Goal: Task Accomplishment & Management: Manage account settings

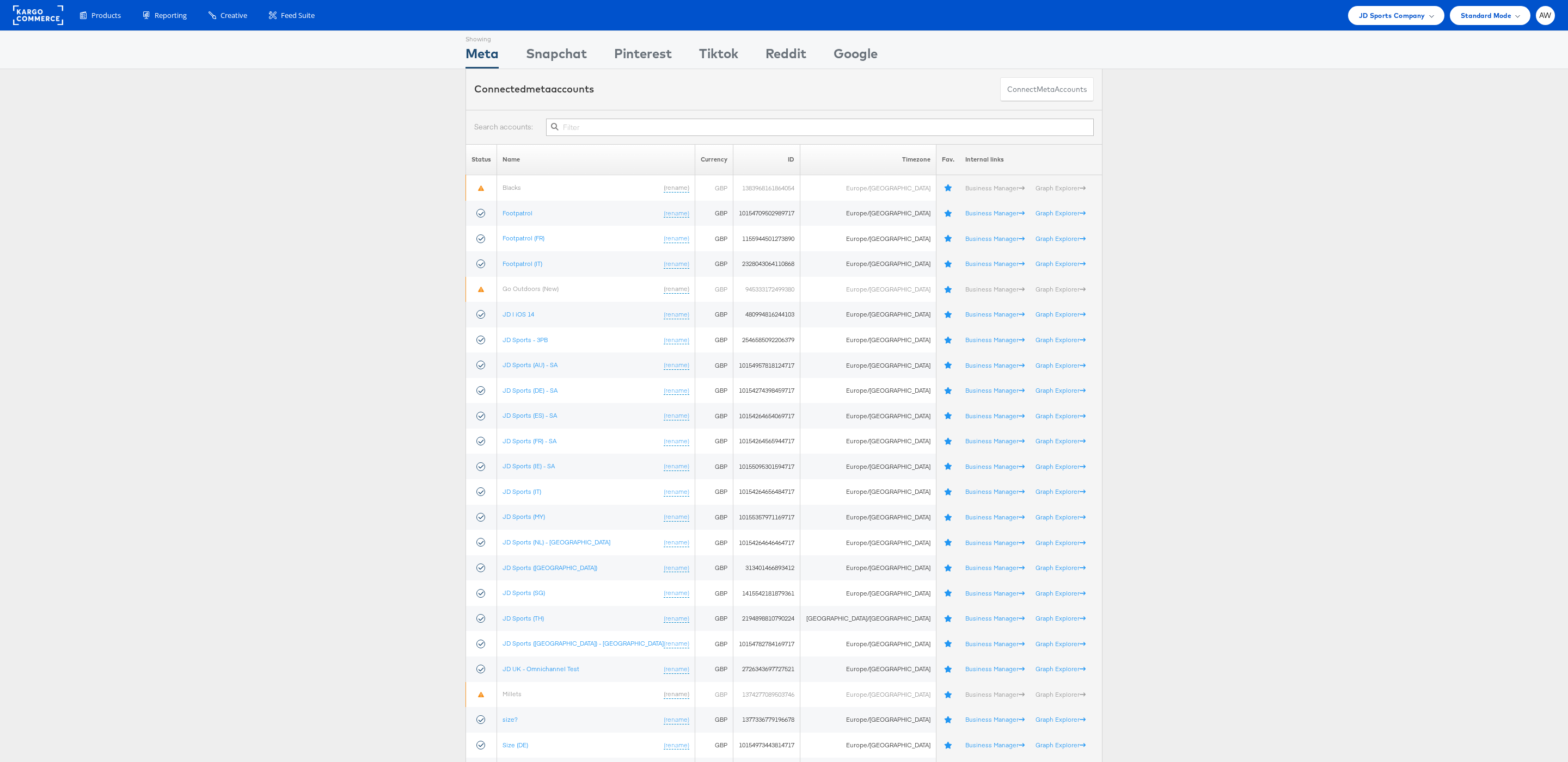
click at [704, 132] on input "text" at bounding box center [820, 127] width 548 height 18
click at [550, 56] on div "Snapchat" at bounding box center [556, 57] width 61 height 25
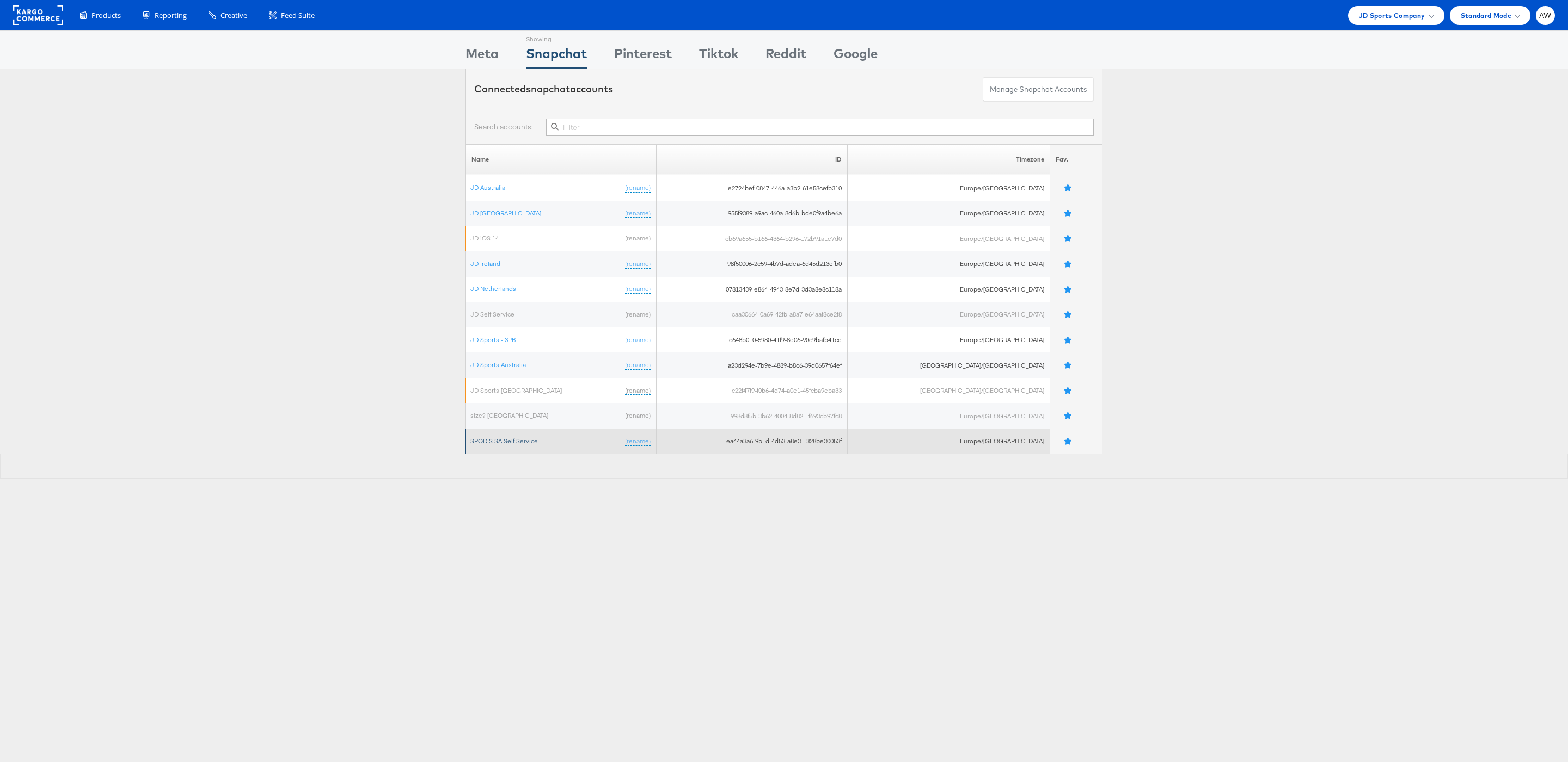
click at [510, 441] on link "SPODIS SA Self Service" at bounding box center [504, 440] width 68 height 8
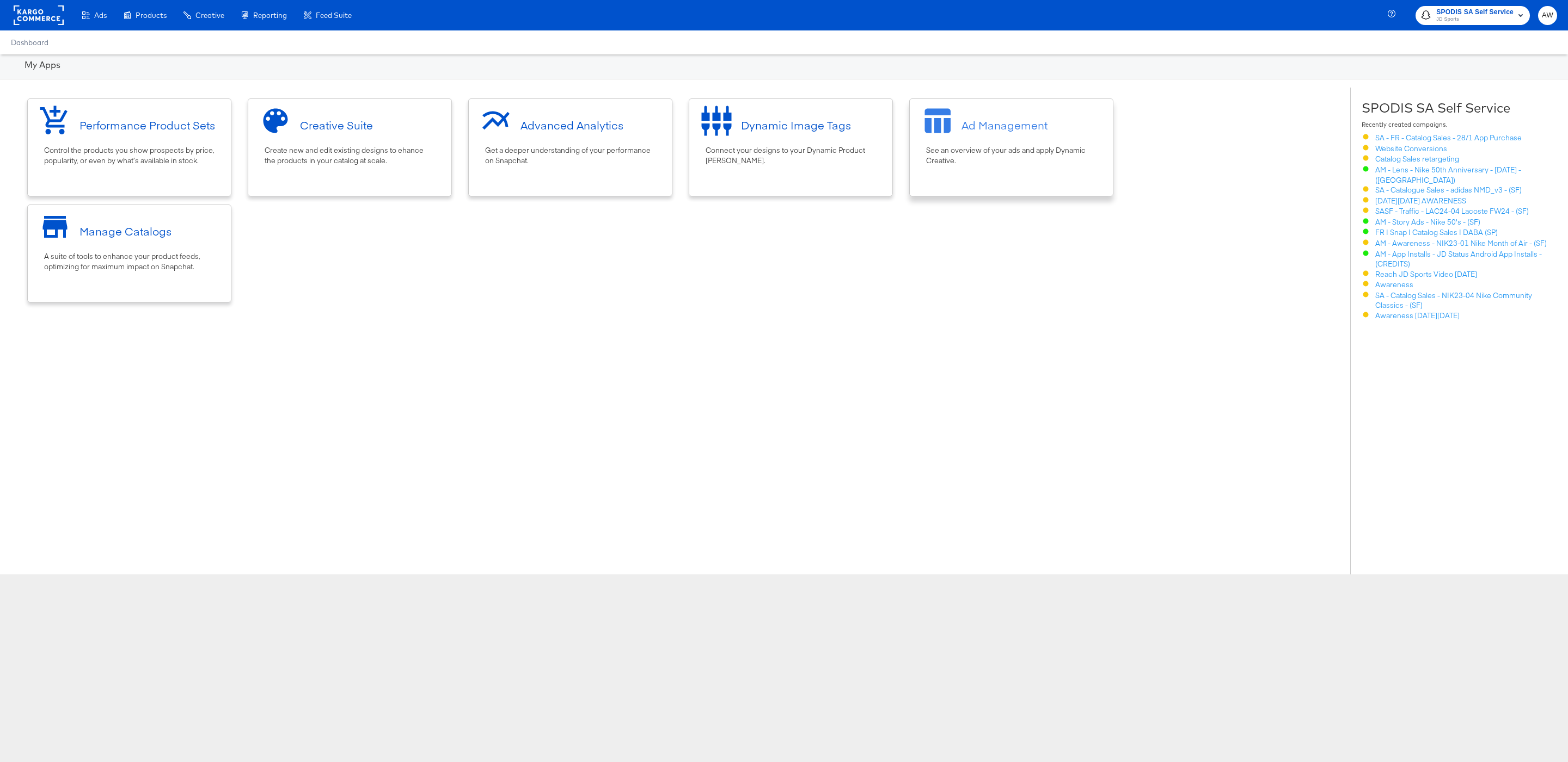
click at [997, 121] on div "Ad Management" at bounding box center [1004, 125] width 86 height 16
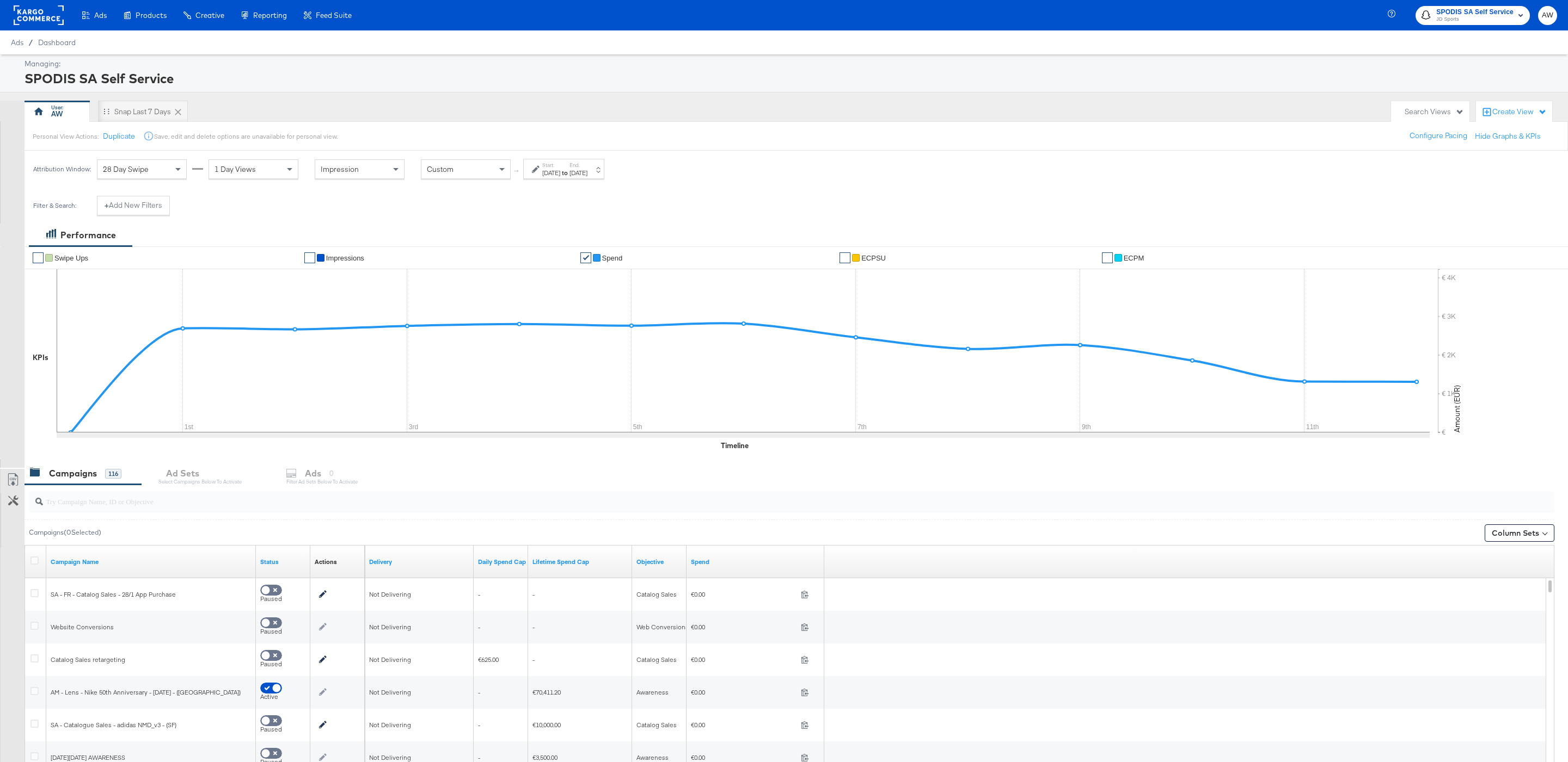
scroll to position [126, 0]
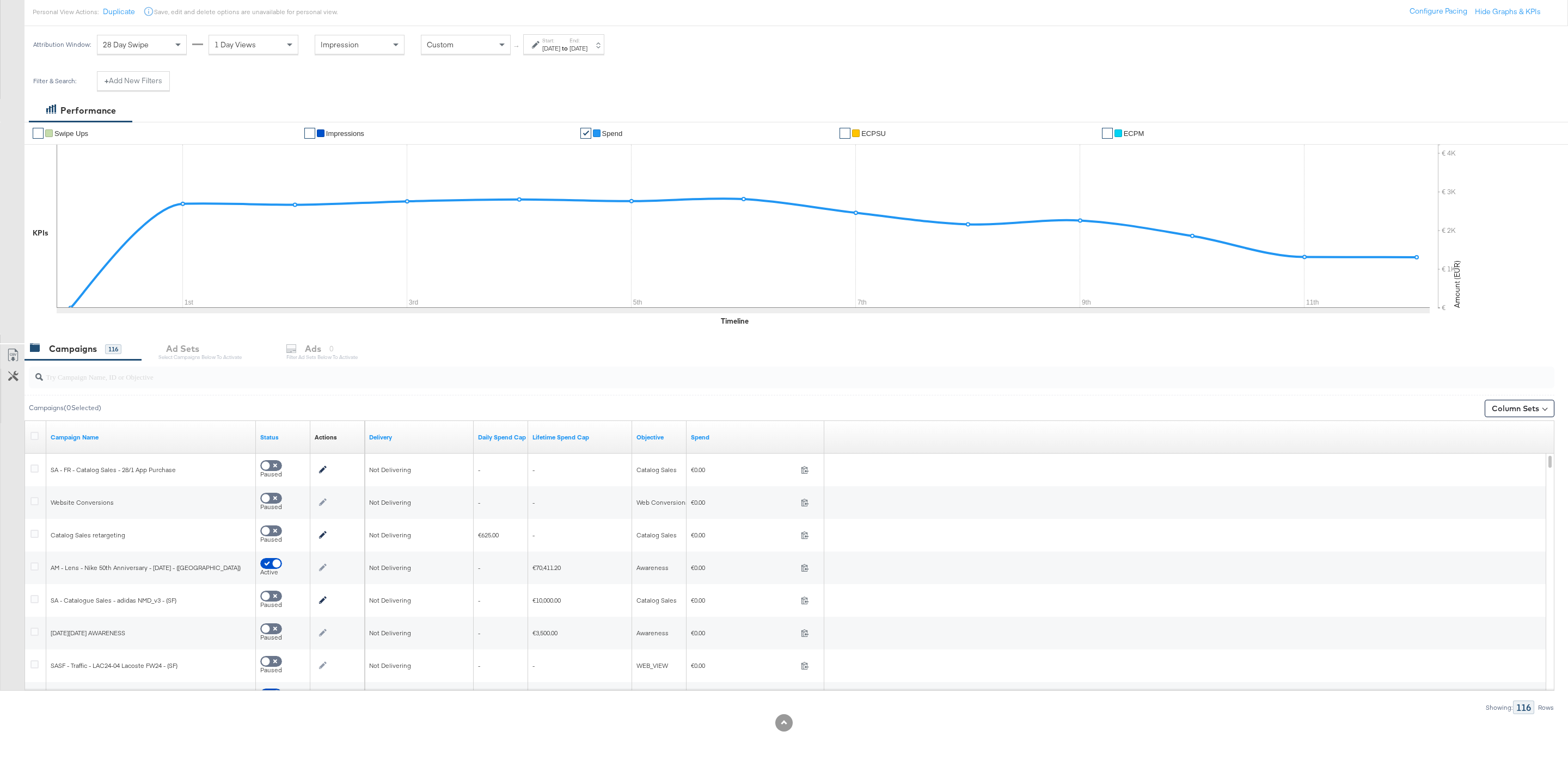
click at [200, 383] on div at bounding box center [791, 377] width 1525 height 21
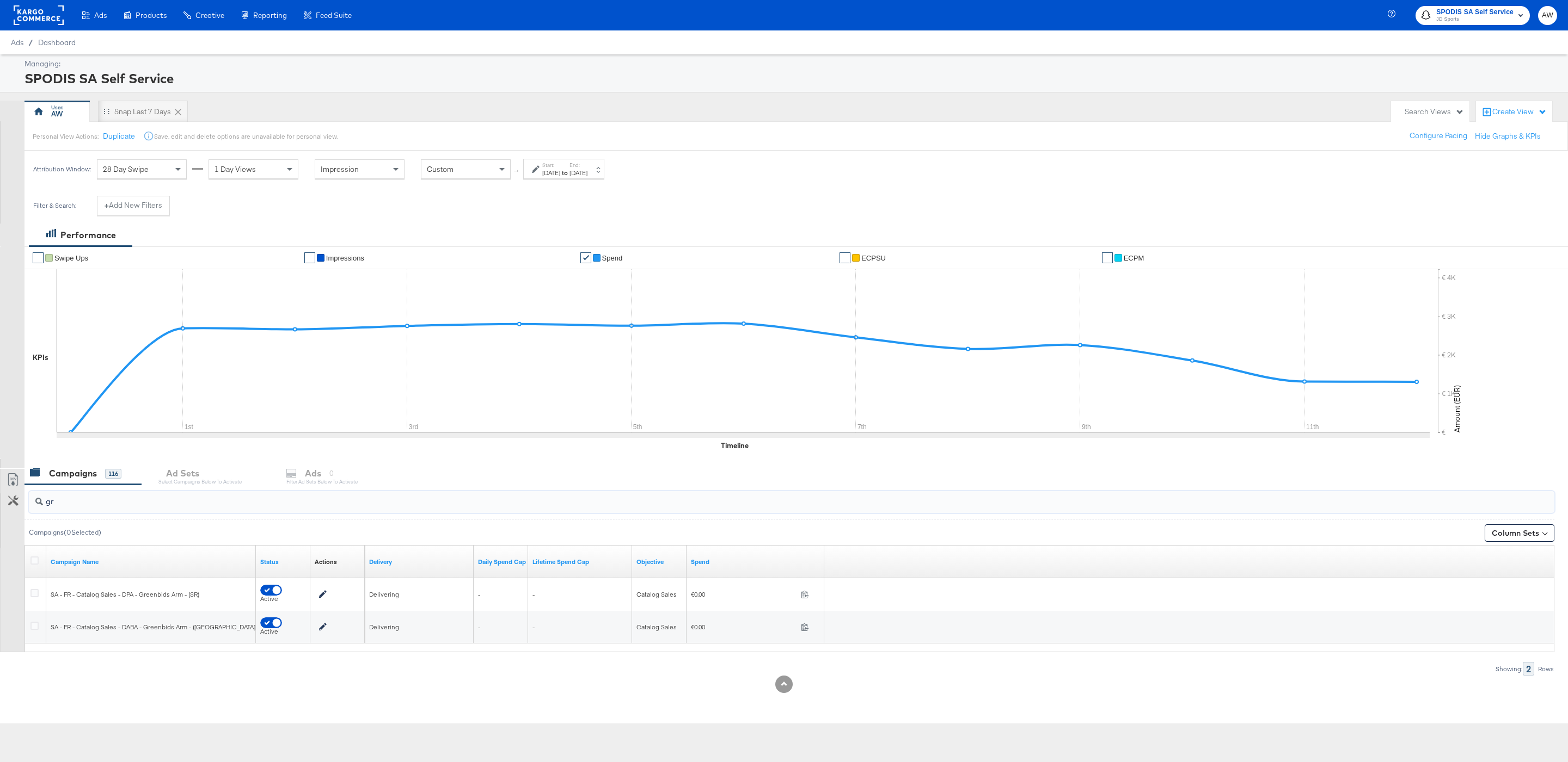
scroll to position [0, 0]
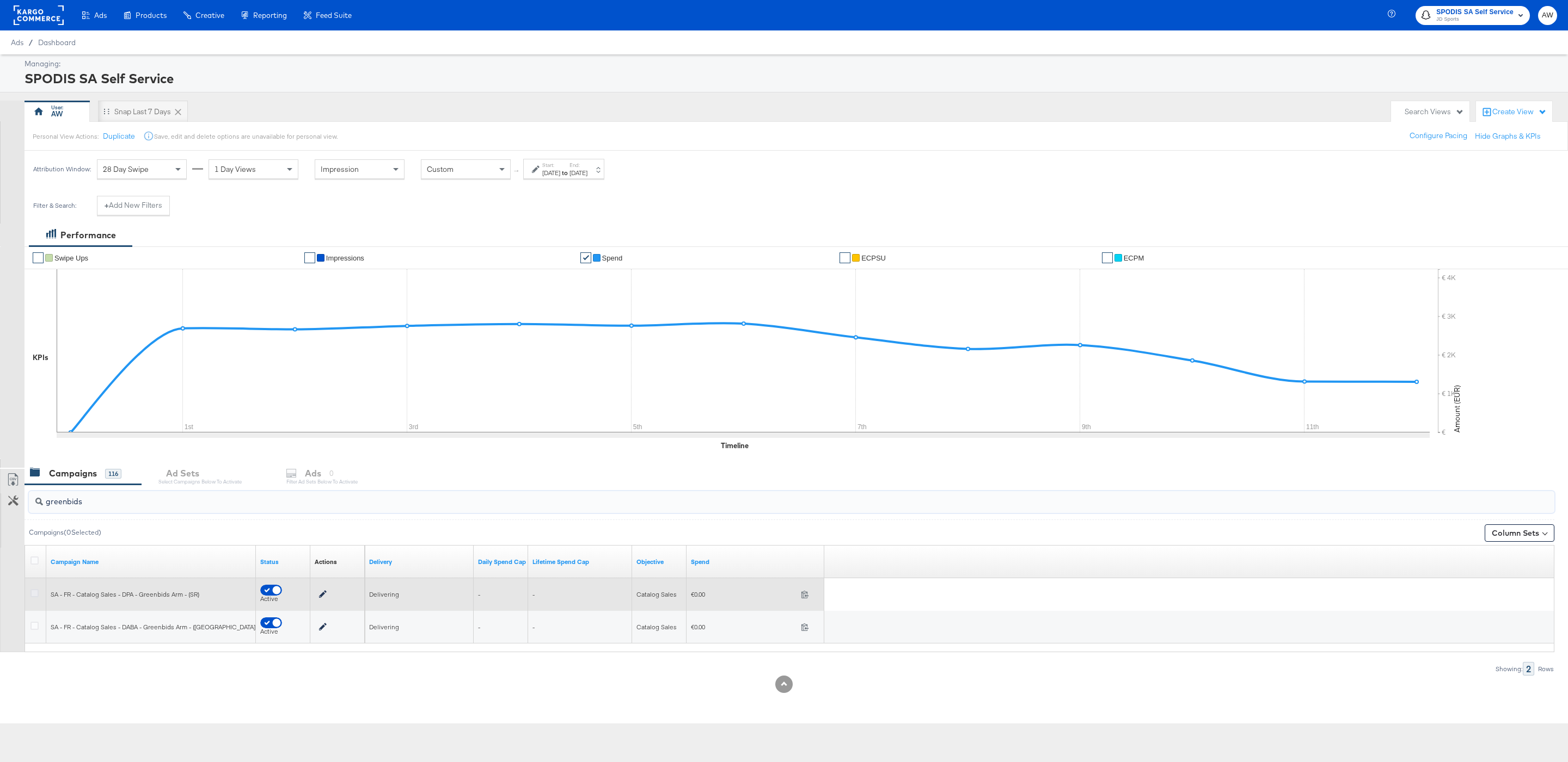
type input "greenbids"
click at [36, 592] on icon at bounding box center [34, 593] width 8 height 8
click at [0, 0] on input "checkbox" at bounding box center [0, 0] width 0 height 0
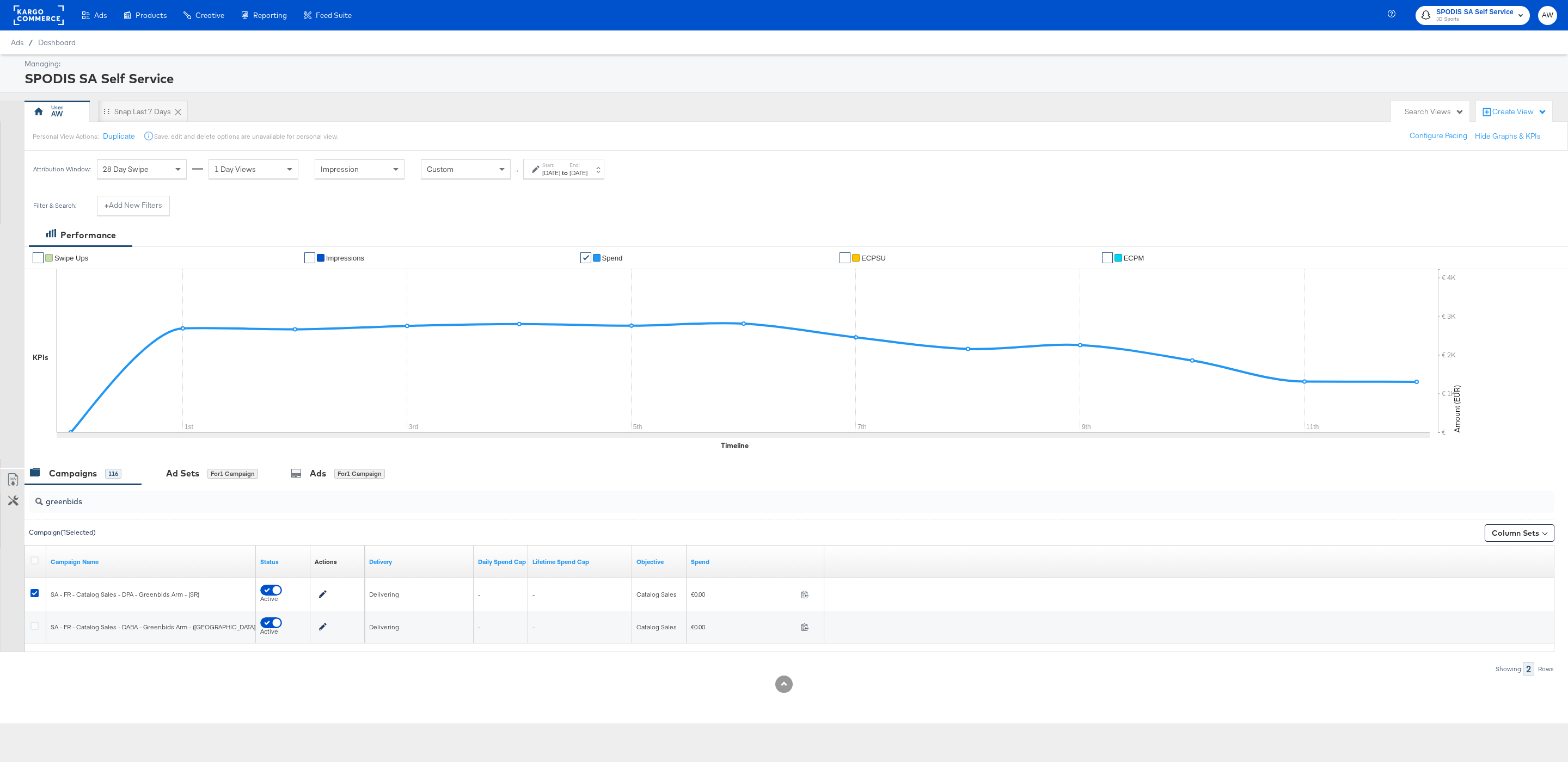
click at [338, 496] on input "greenbids" at bounding box center [726, 498] width 1367 height 21
click at [330, 479] on div "Ads for 1 Campaign" at bounding box center [338, 474] width 94 height 12
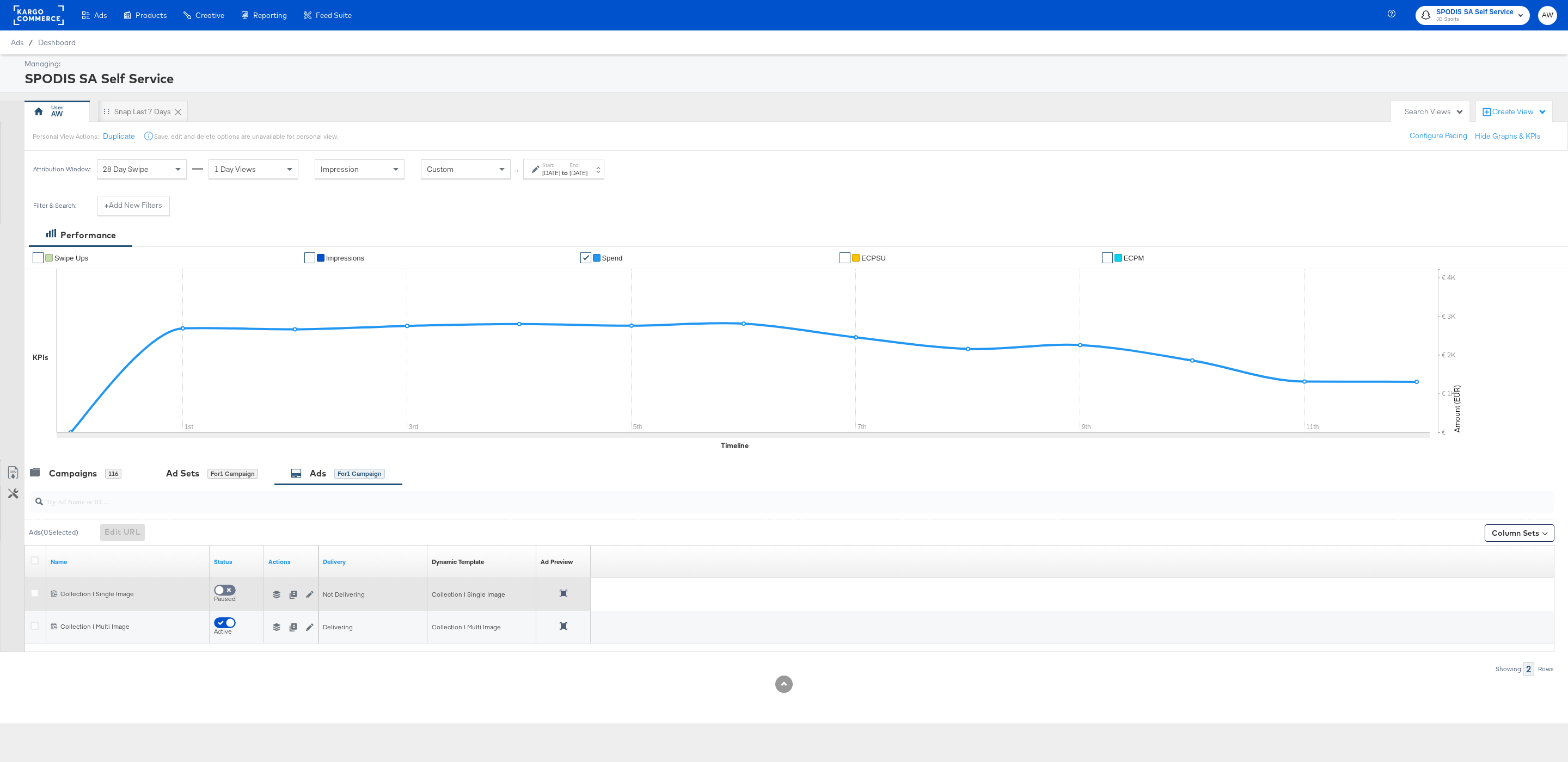
click at [560, 597] on icon at bounding box center [563, 593] width 8 height 8
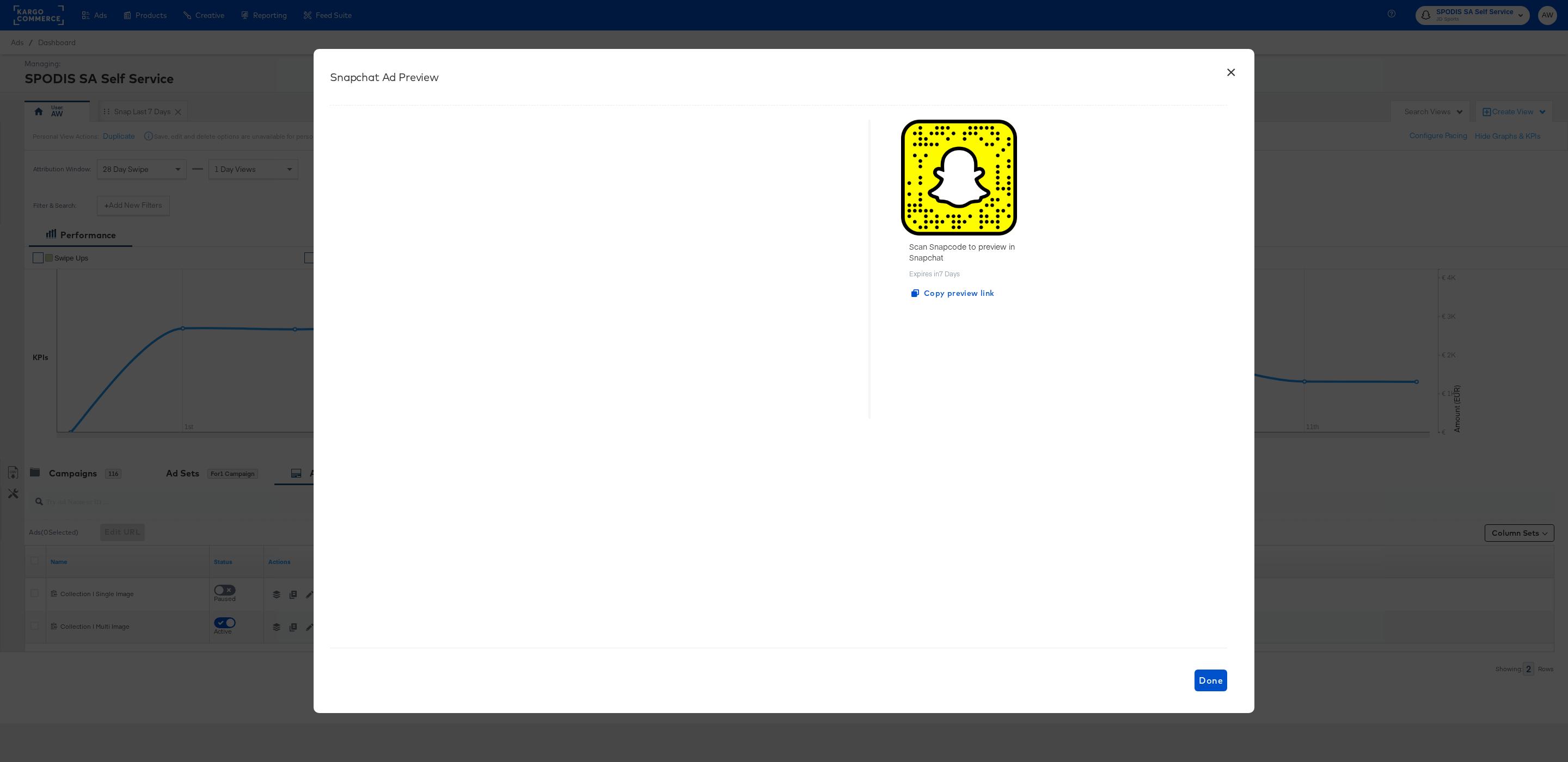
click at [1240, 72] on button "×" at bounding box center [1231, 69] width 20 height 20
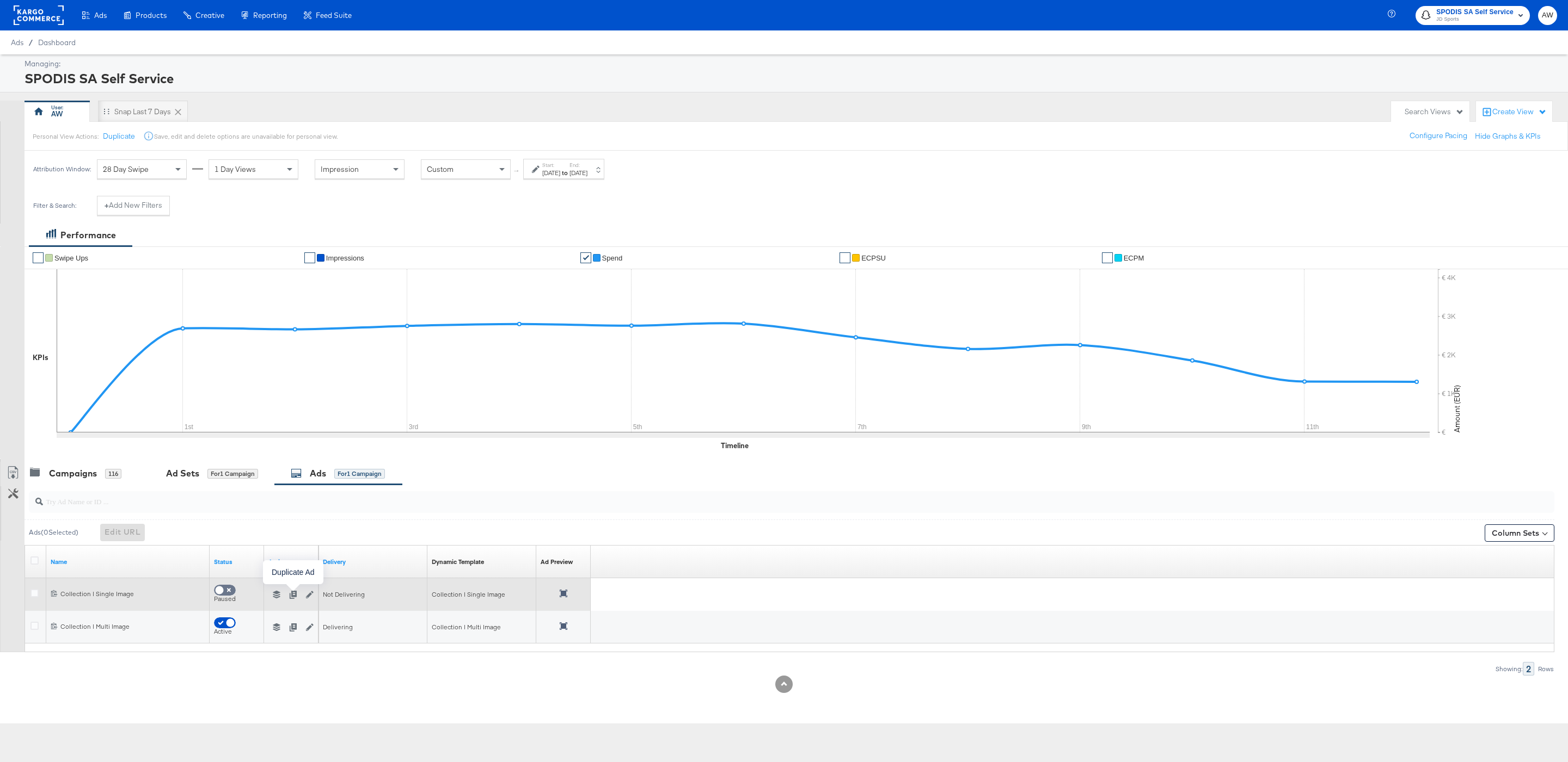
click at [293, 597] on icon "button" at bounding box center [293, 595] width 8 height 8
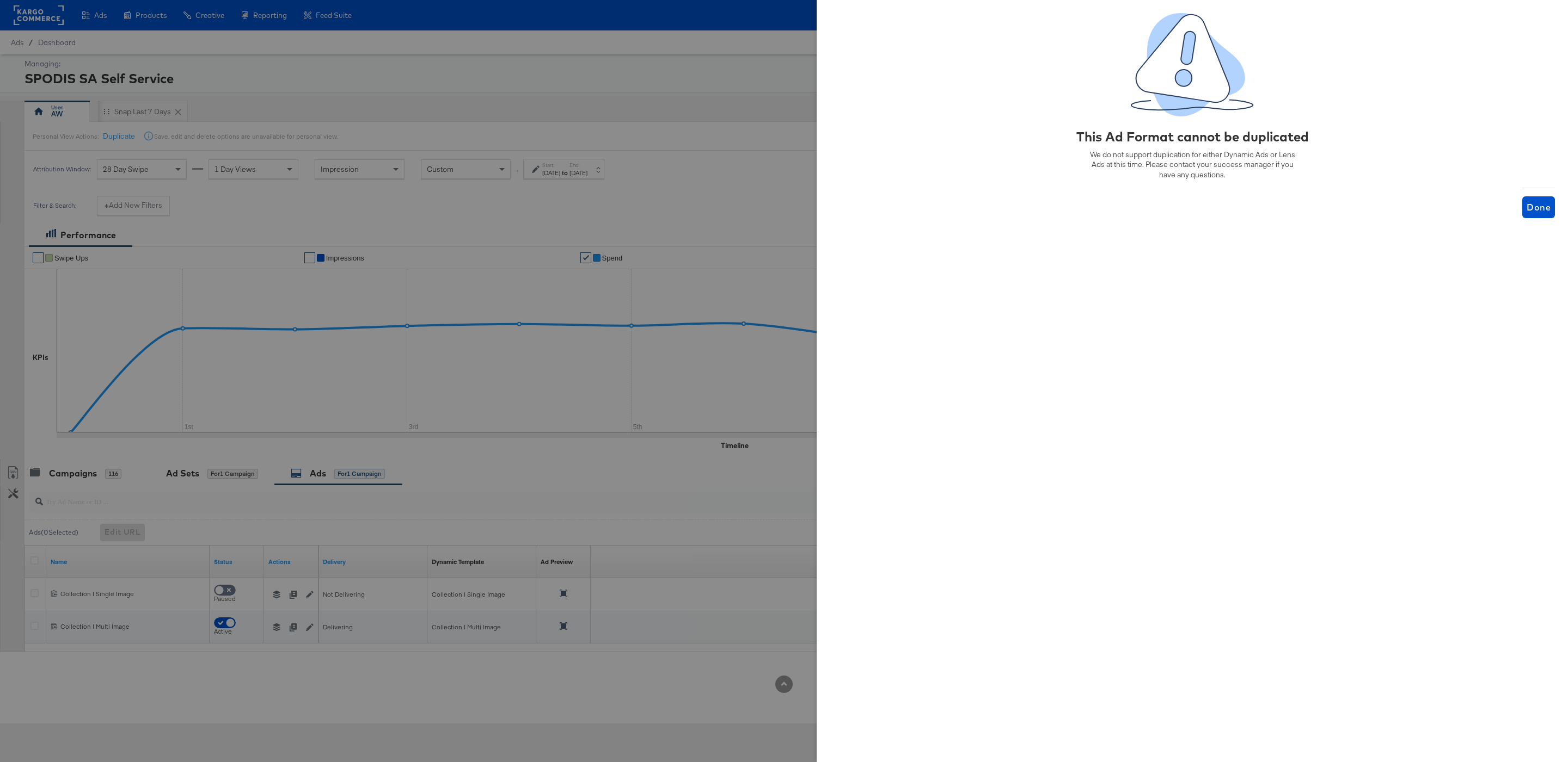
click at [751, 235] on div at bounding box center [784, 381] width 1568 height 762
click at [1532, 218] on button "Done" at bounding box center [1538, 207] width 33 height 21
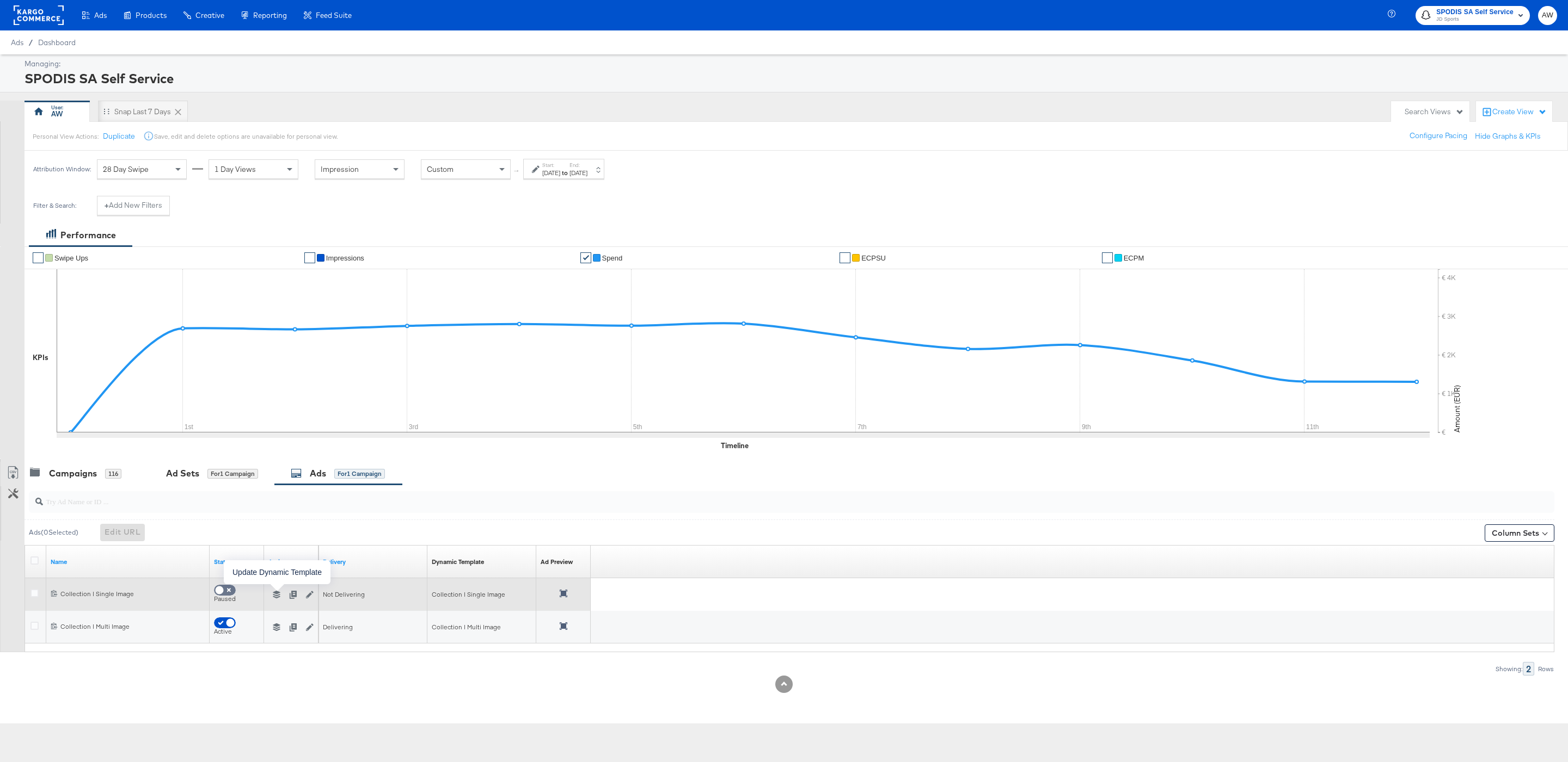
click at [275, 598] on icon "button" at bounding box center [277, 595] width 8 height 8
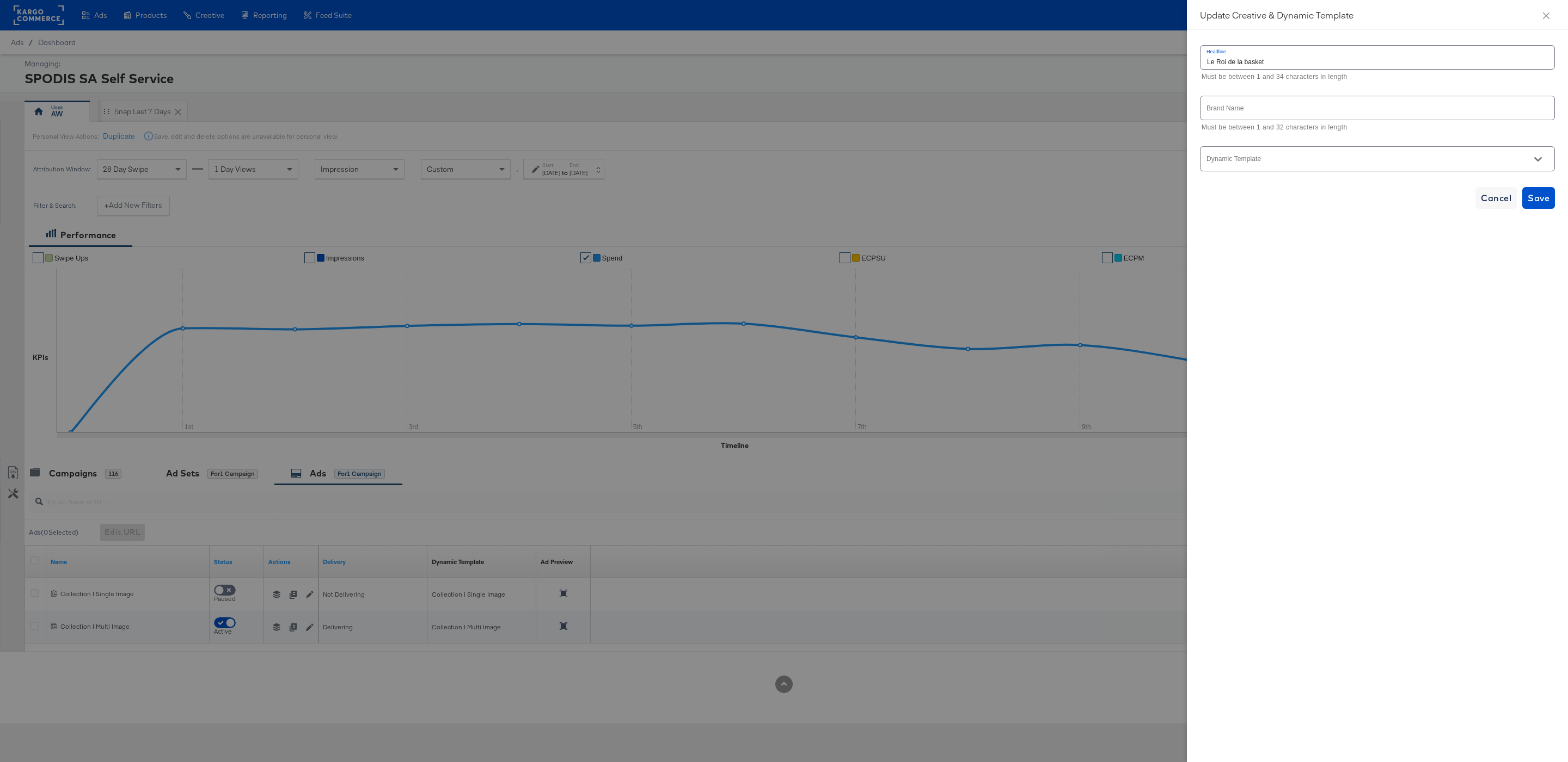
click at [1397, 167] on input "Dynamic Template" at bounding box center [1368, 164] width 328 height 12
click at [1290, 239] on li "Collection | Single Image" at bounding box center [1376, 240] width 353 height 18
type input "Collection | Single Image"
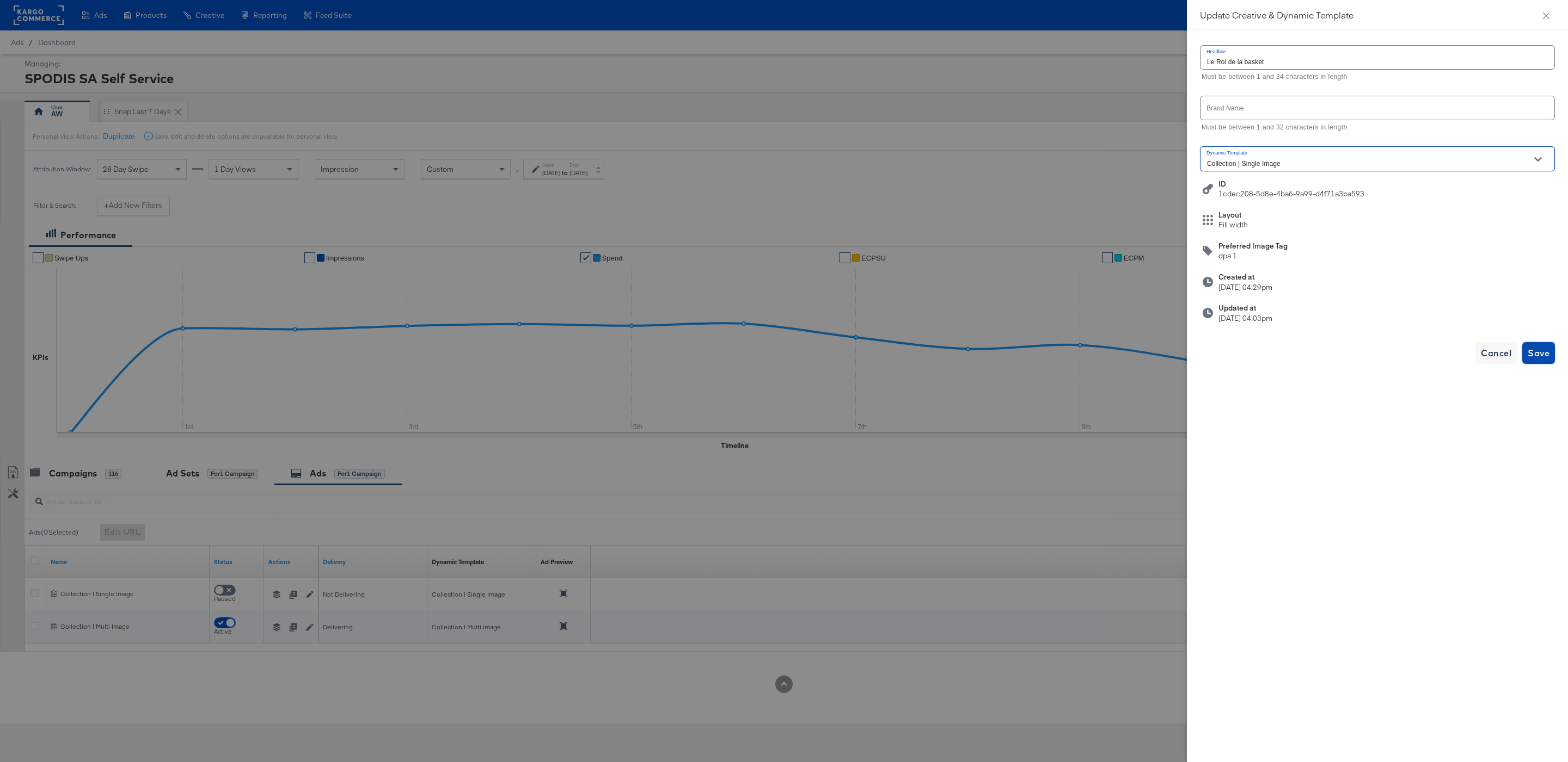
click at [1548, 354] on span "Save" at bounding box center [1538, 353] width 21 height 15
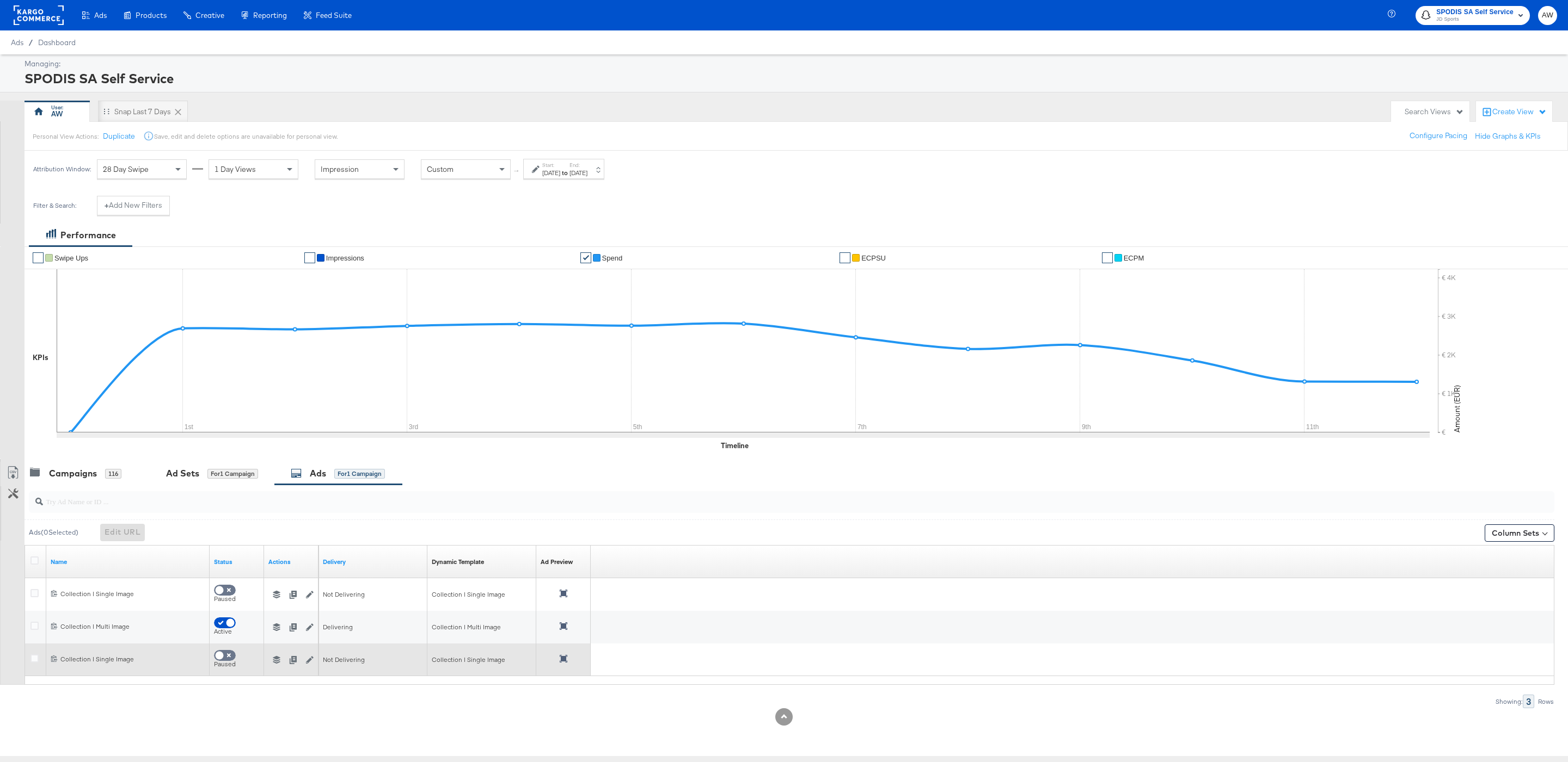
click at [572, 660] on div at bounding box center [563, 660] width 45 height 10
click at [565, 660] on icon at bounding box center [563, 659] width 8 height 8
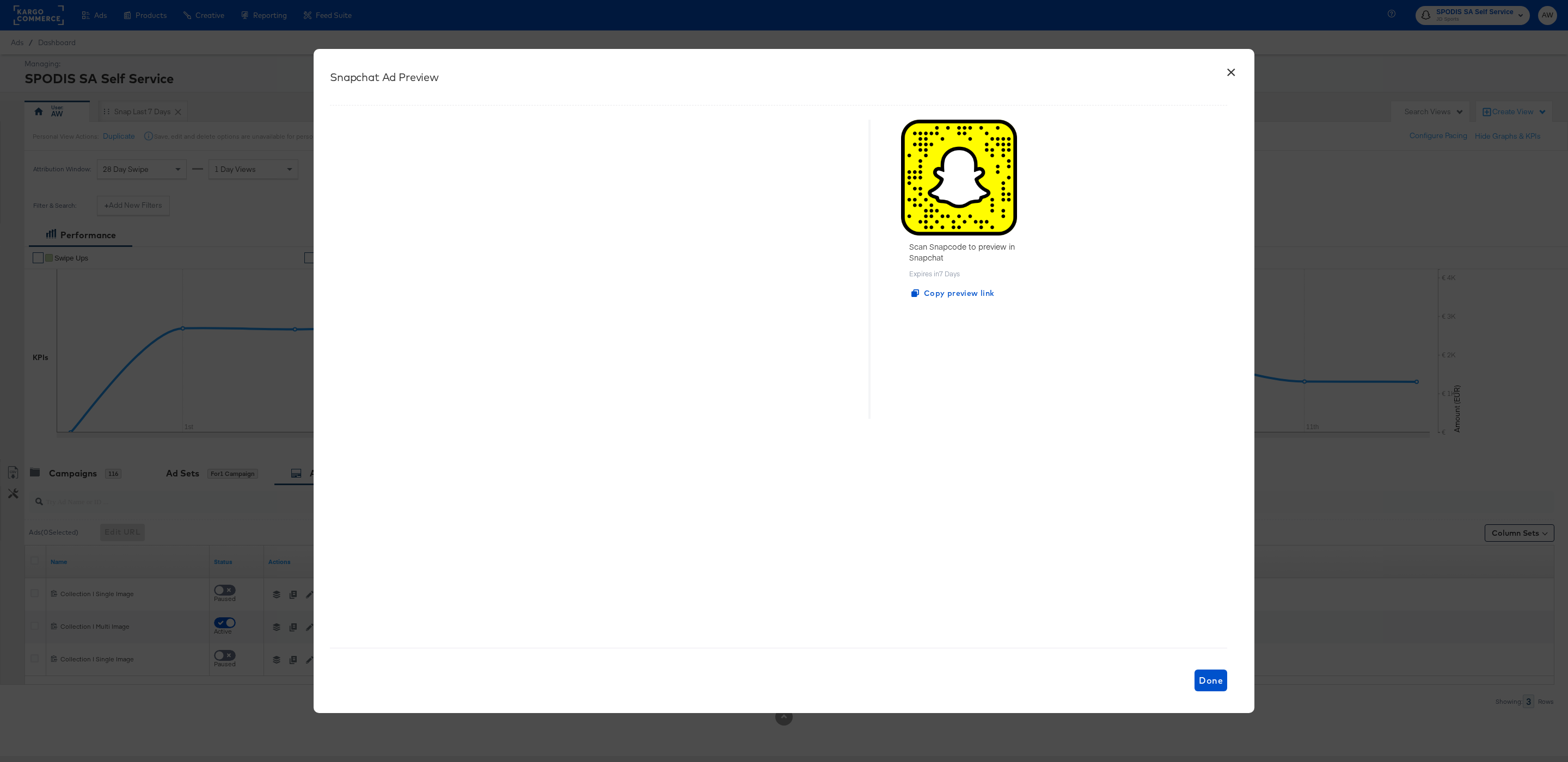
click at [1238, 73] on button "×" at bounding box center [1231, 69] width 20 height 20
click at [1238, 73] on div "SPODIS SA Self Service" at bounding box center [790, 78] width 1530 height 19
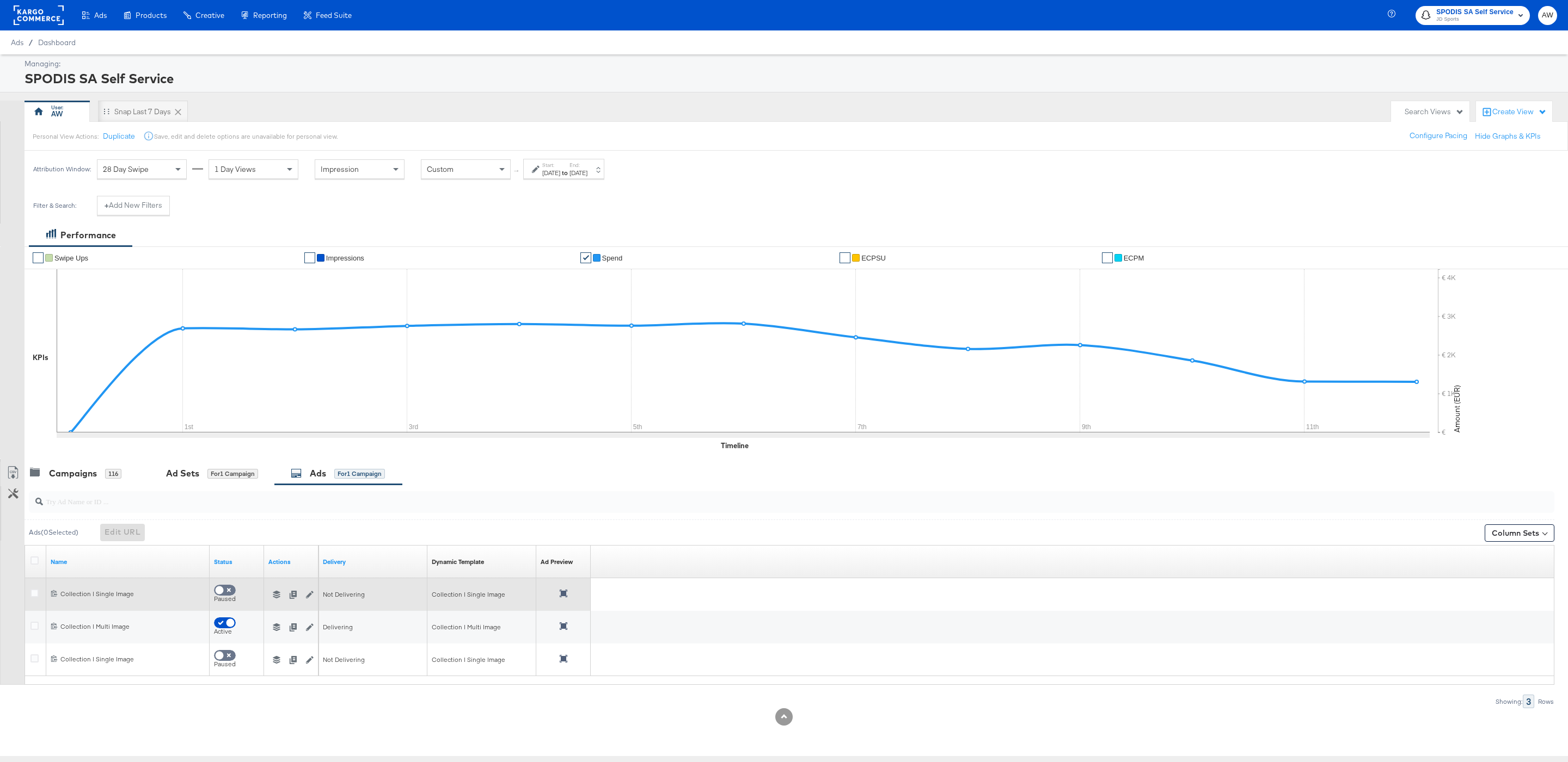
click at [560, 591] on icon at bounding box center [563, 593] width 8 height 8
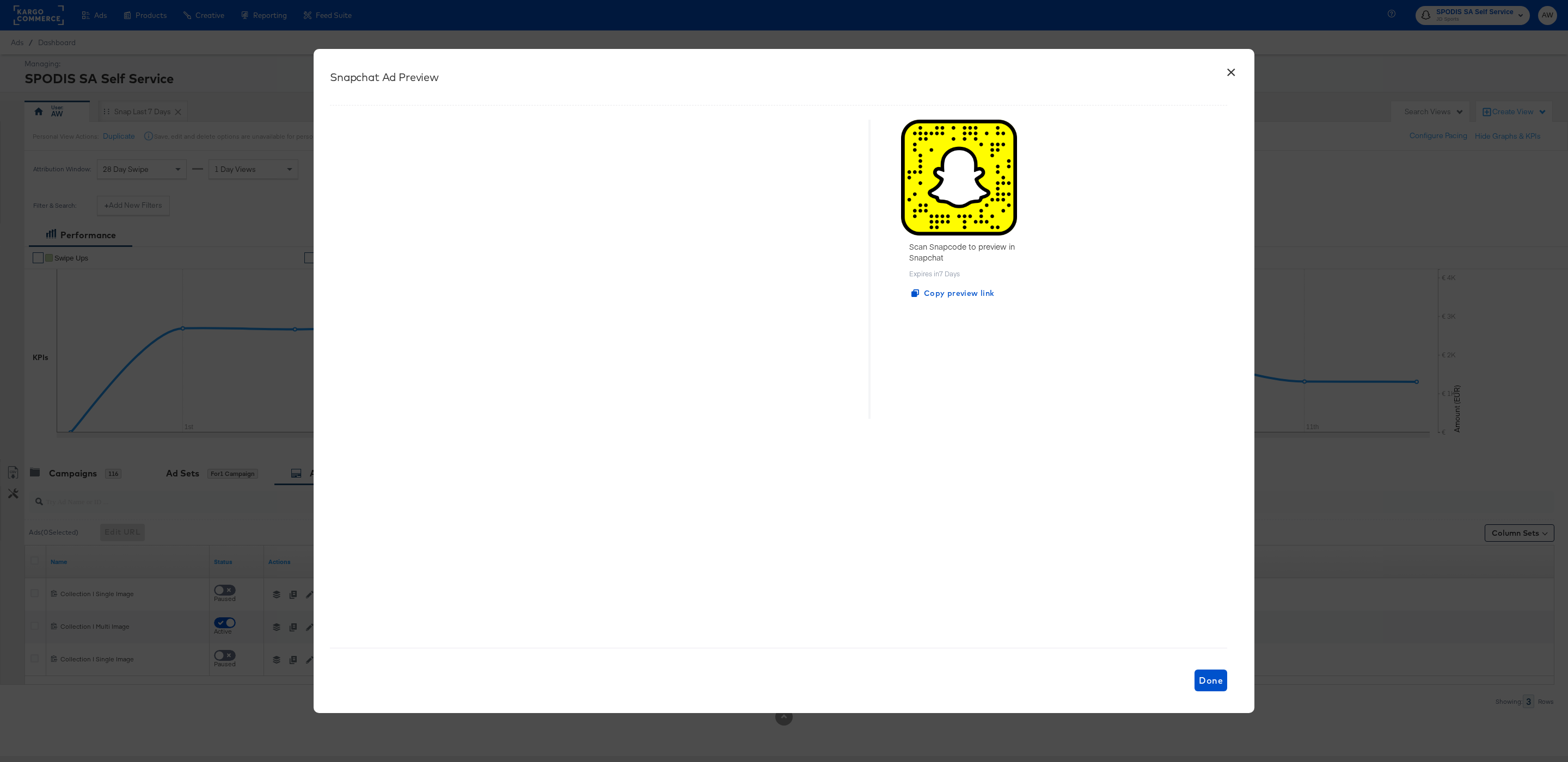
click at [1234, 69] on button "×" at bounding box center [1231, 69] width 20 height 20
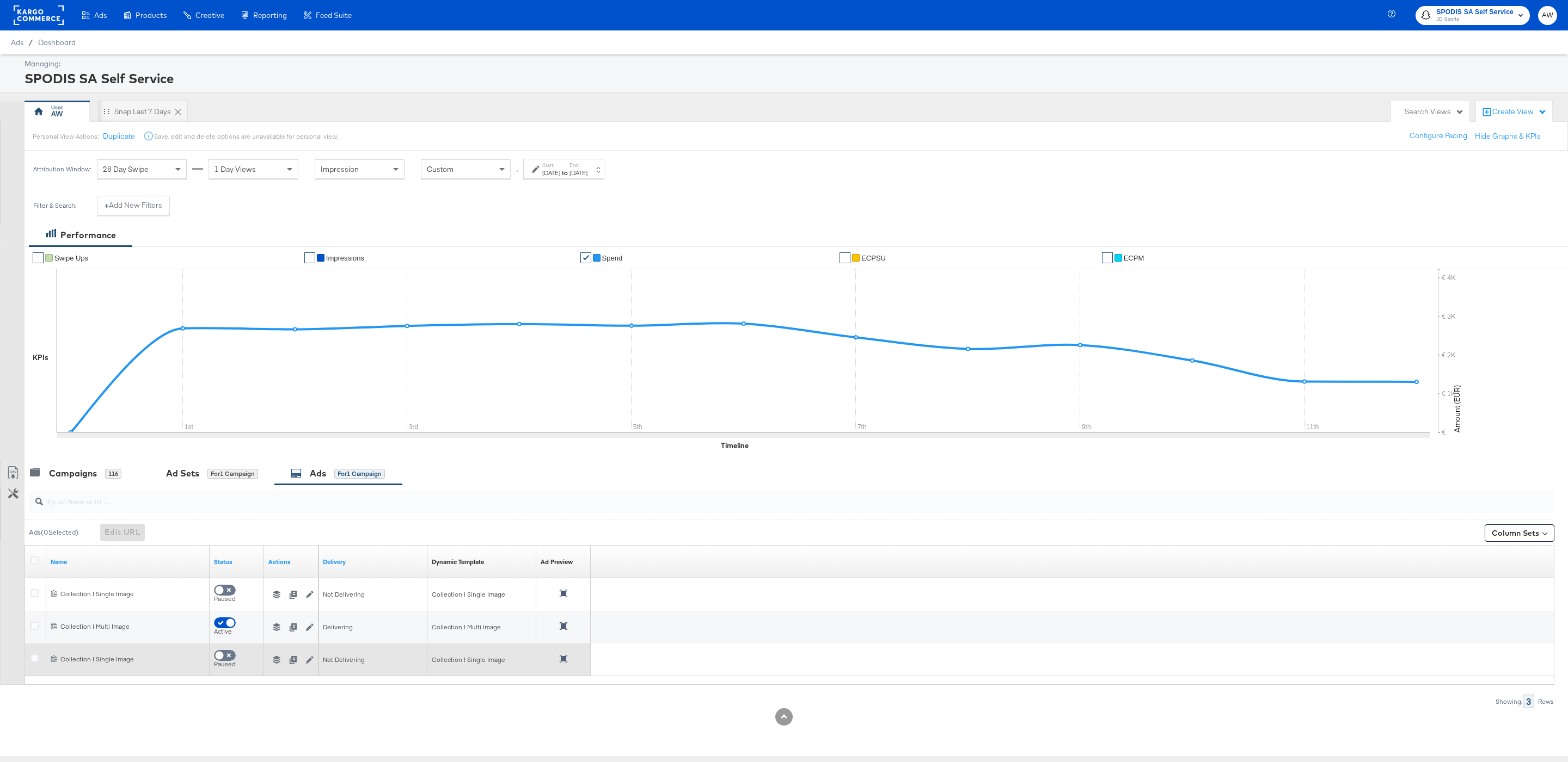
click at [562, 660] on icon at bounding box center [563, 659] width 8 height 8
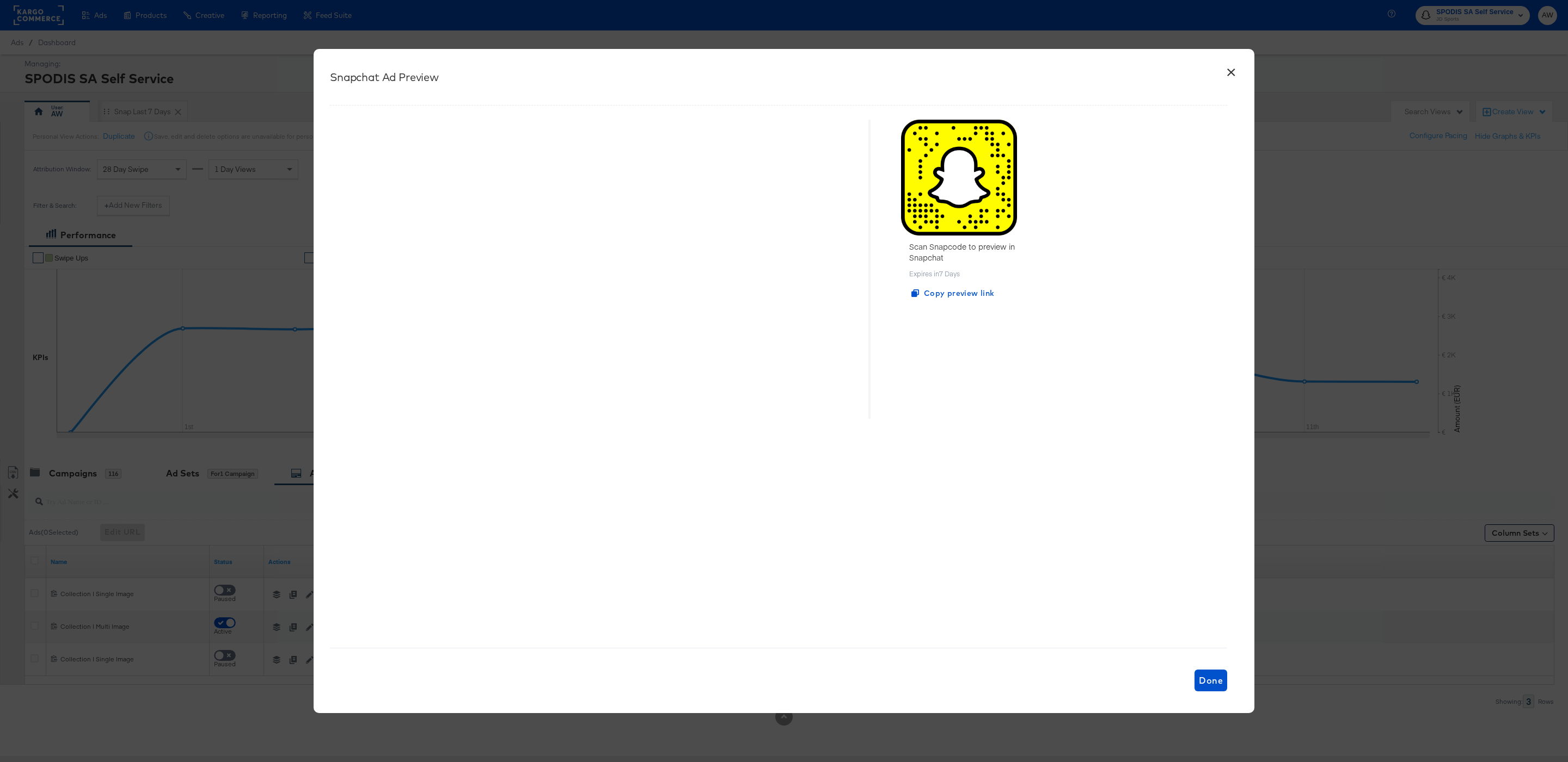
click at [1231, 71] on button "×" at bounding box center [1231, 69] width 20 height 20
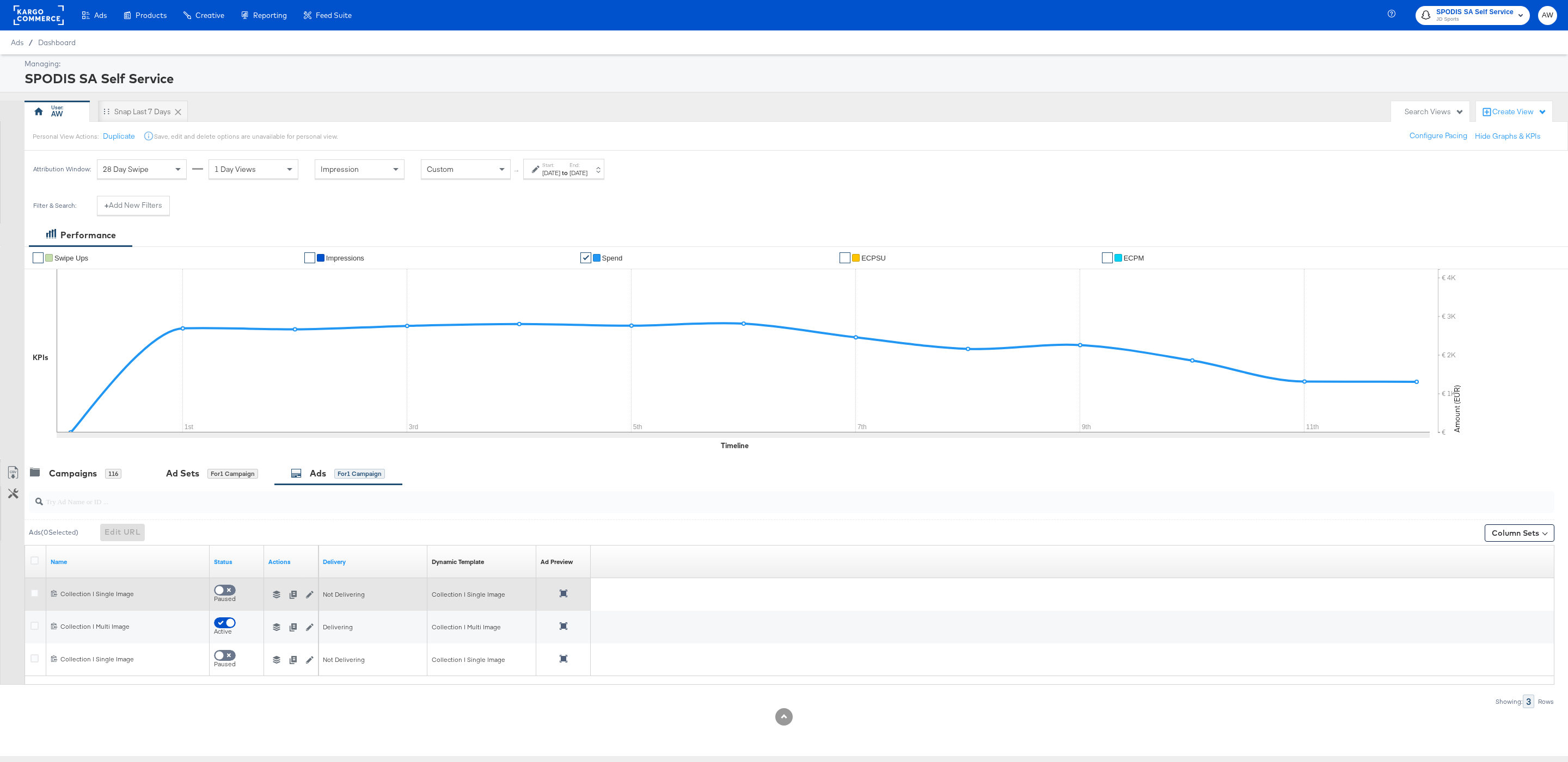
click at [479, 598] on div "Collection | Single Image" at bounding box center [481, 595] width 101 height 9
click at [277, 598] on icon "button" at bounding box center [277, 595] width 8 height 8
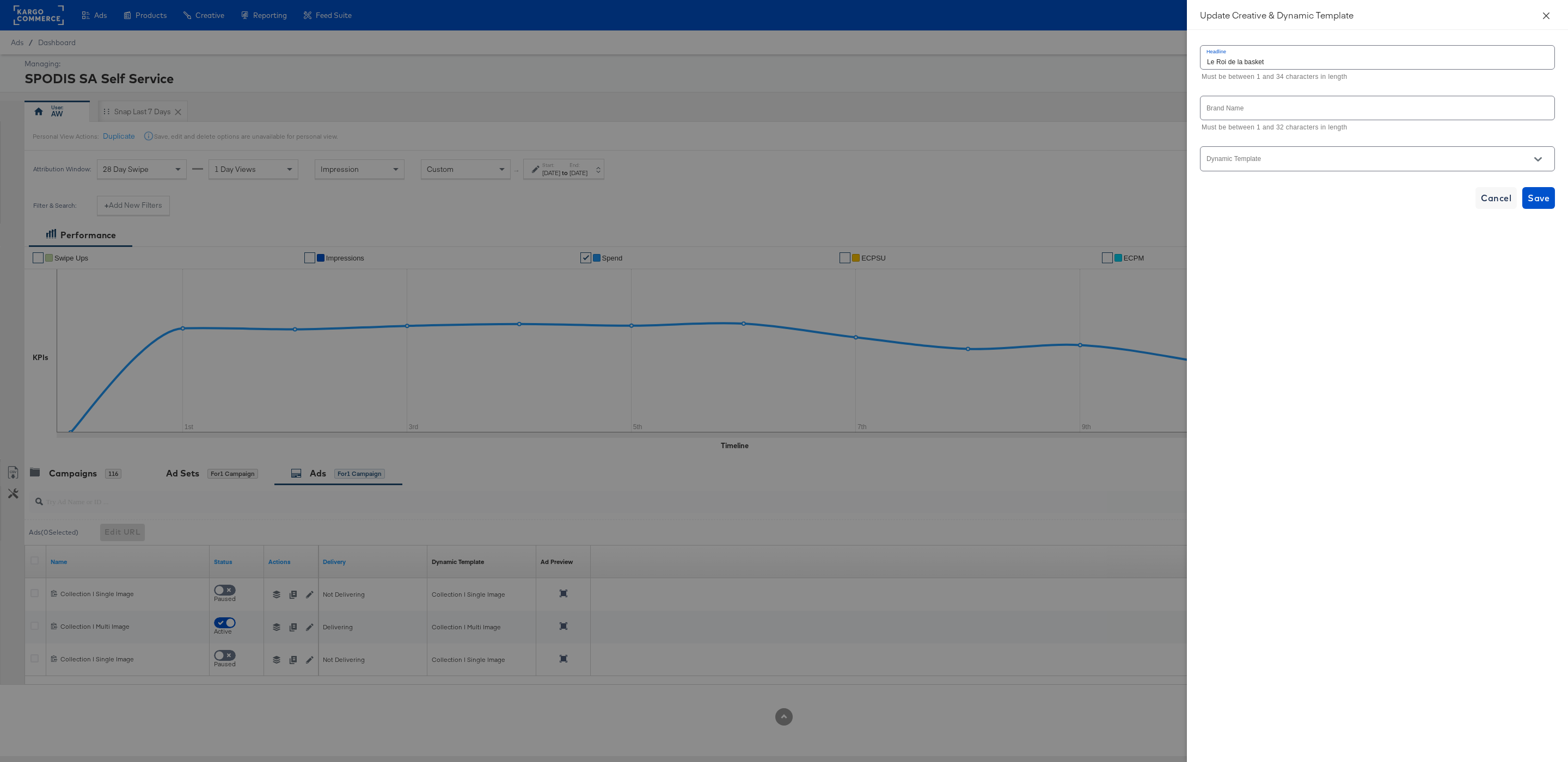
click at [1545, 12] on icon "close" at bounding box center [1546, 16] width 9 height 9
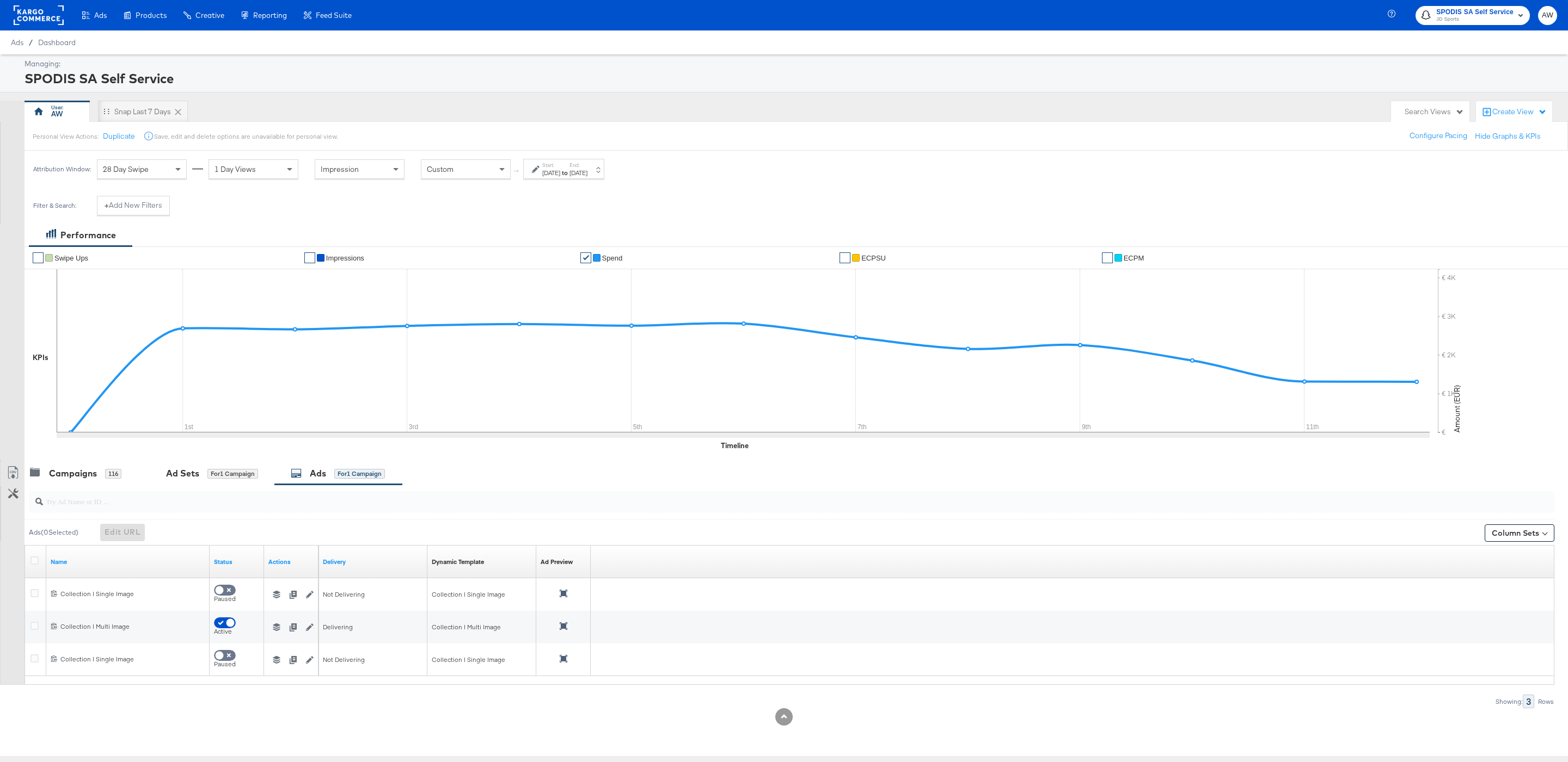
click at [31, 20] on rect at bounding box center [38, 15] width 50 height 20
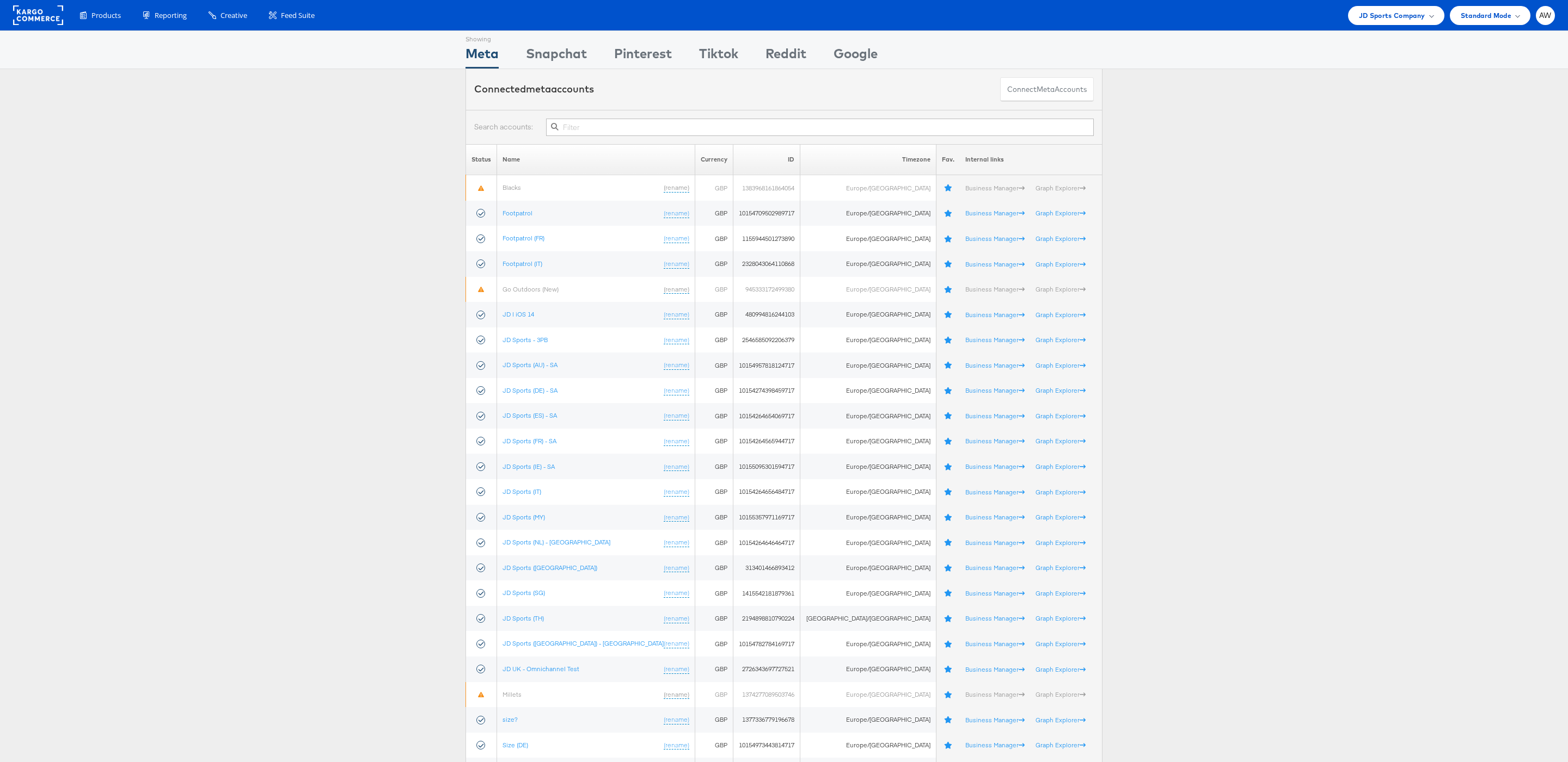
click at [887, 132] on input "text" at bounding box center [820, 127] width 548 height 18
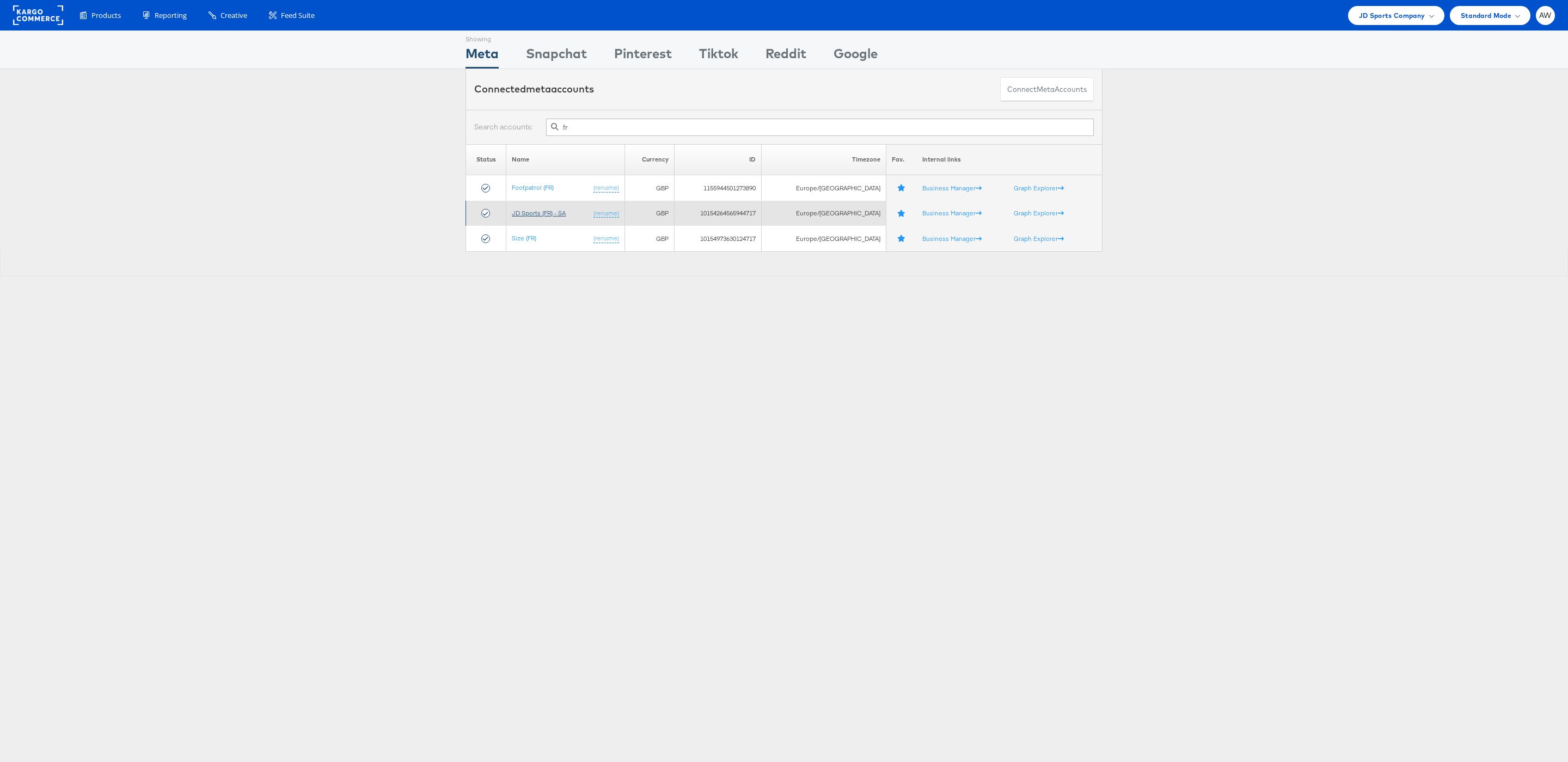
type input "fr"
click at [552, 211] on link "JD Sports (FR) - SA" at bounding box center [538, 213] width 54 height 8
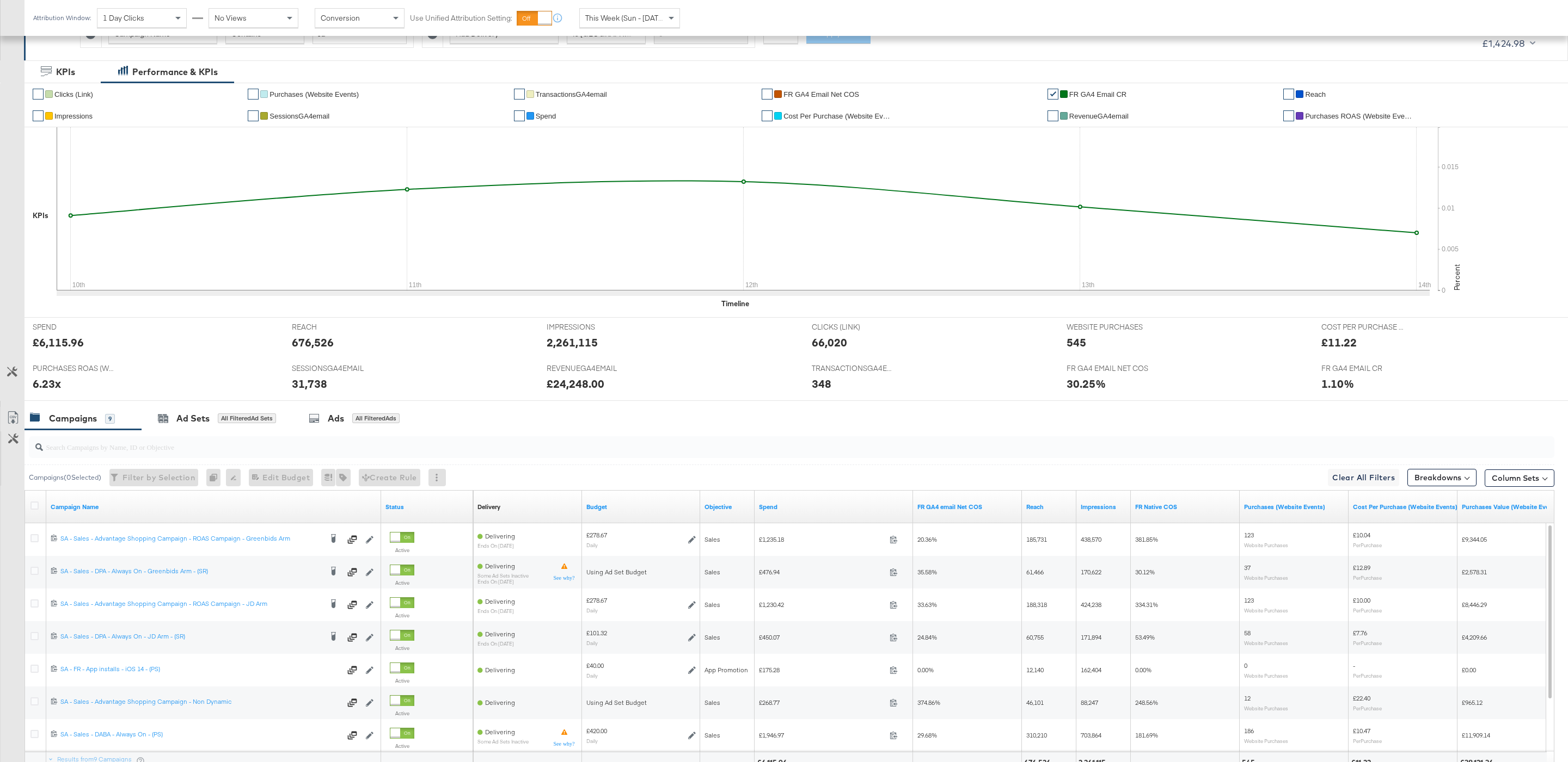
scroll to position [285, 0]
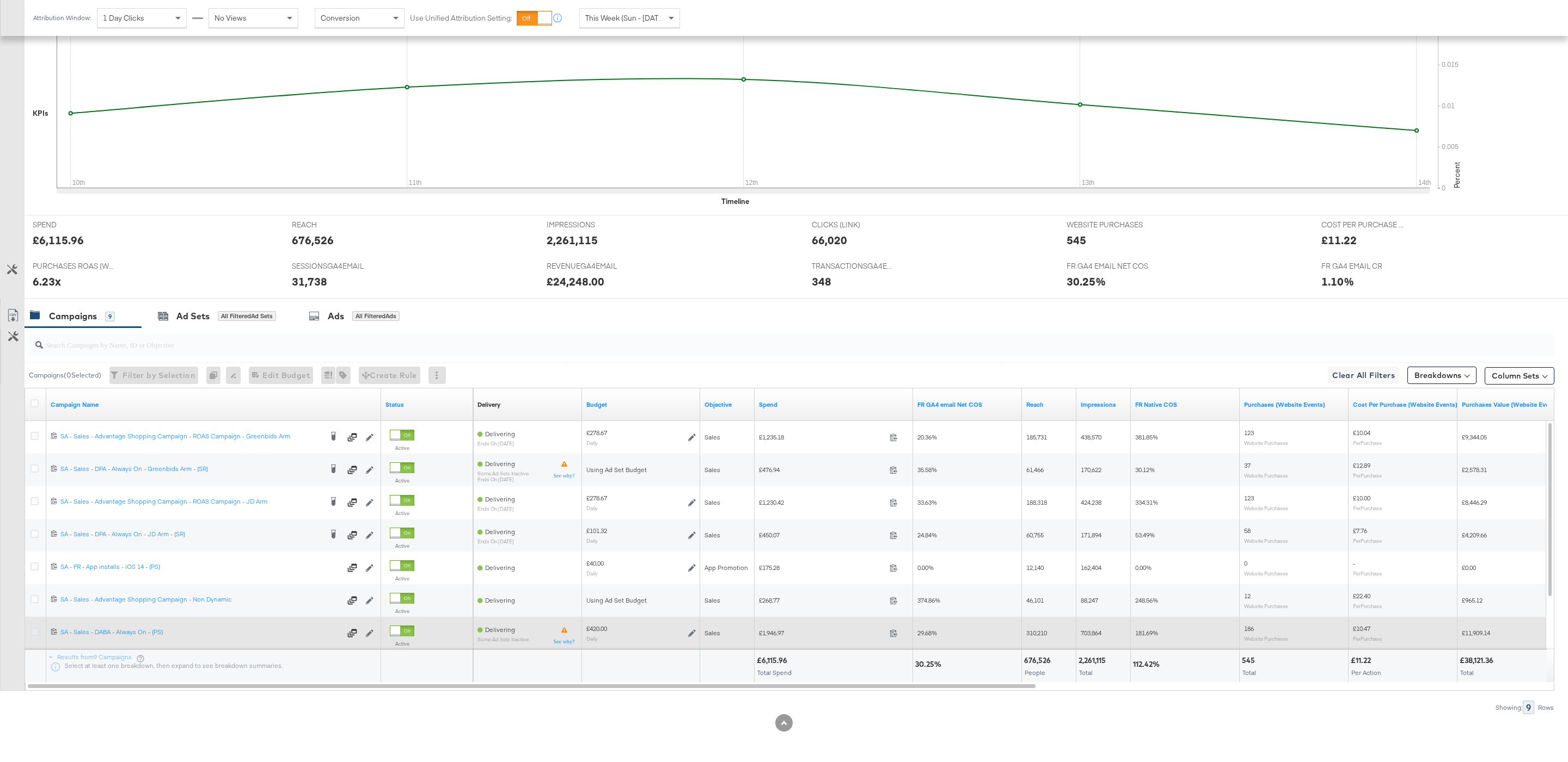
click at [38, 632] on icon at bounding box center [34, 631] width 8 height 8
click at [0, 0] on input "checkbox" at bounding box center [0, 0] width 0 height 0
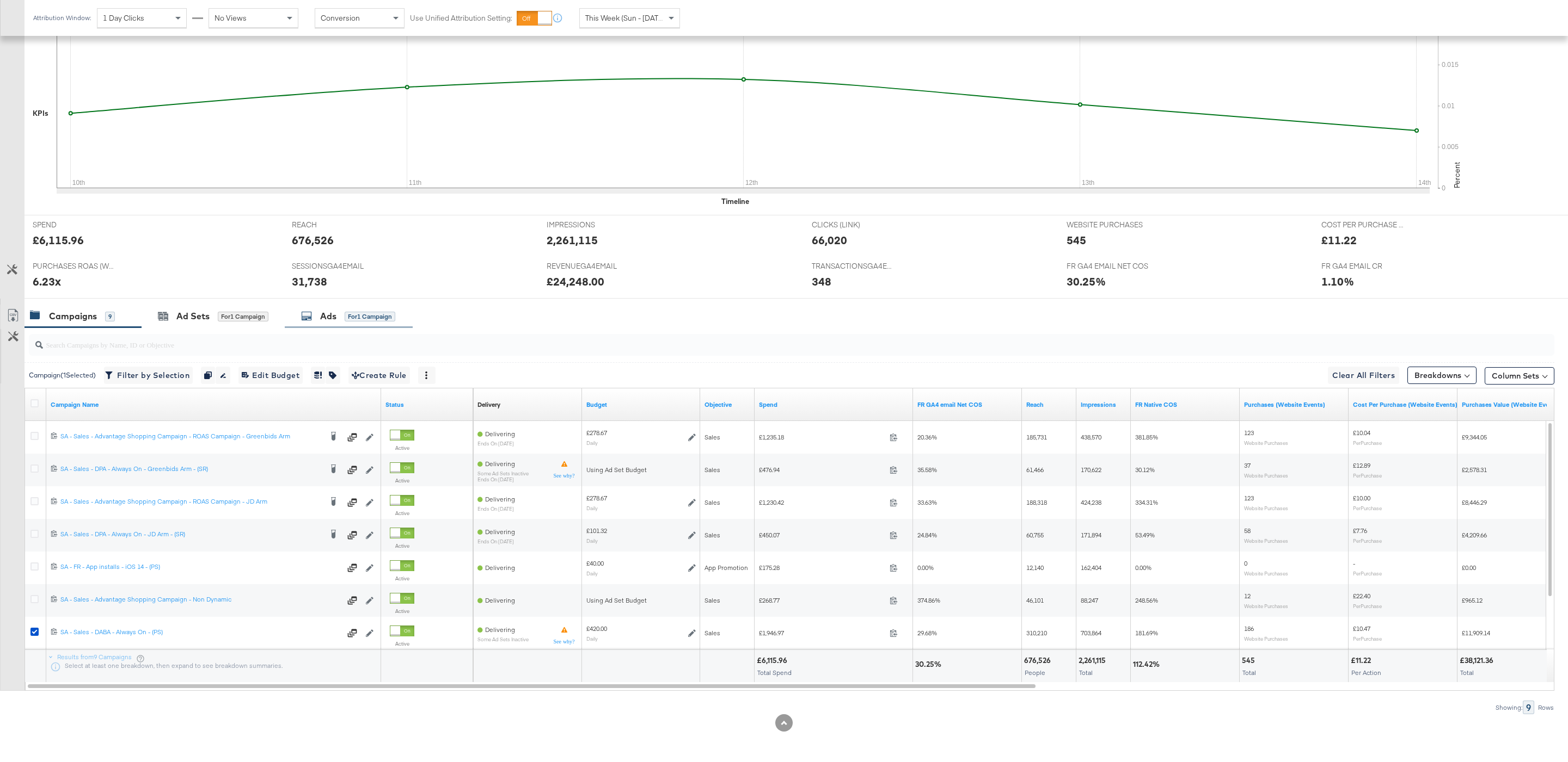
click at [380, 317] on div "for 1 Campaign" at bounding box center [369, 317] width 51 height 10
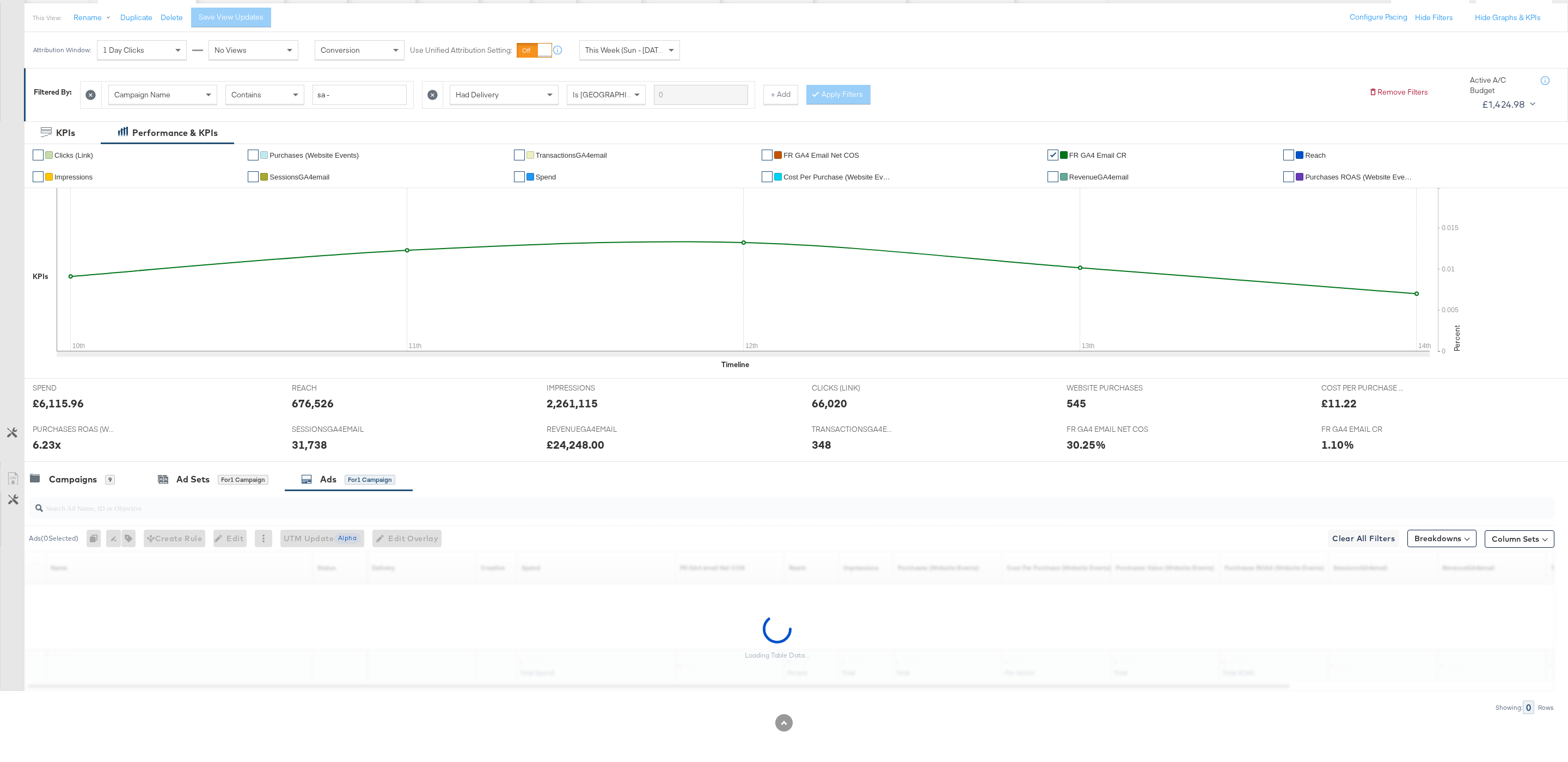
scroll to position [123, 0]
click at [226, 486] on div "Ad Sets for 1 Campaign" at bounding box center [213, 479] width 143 height 23
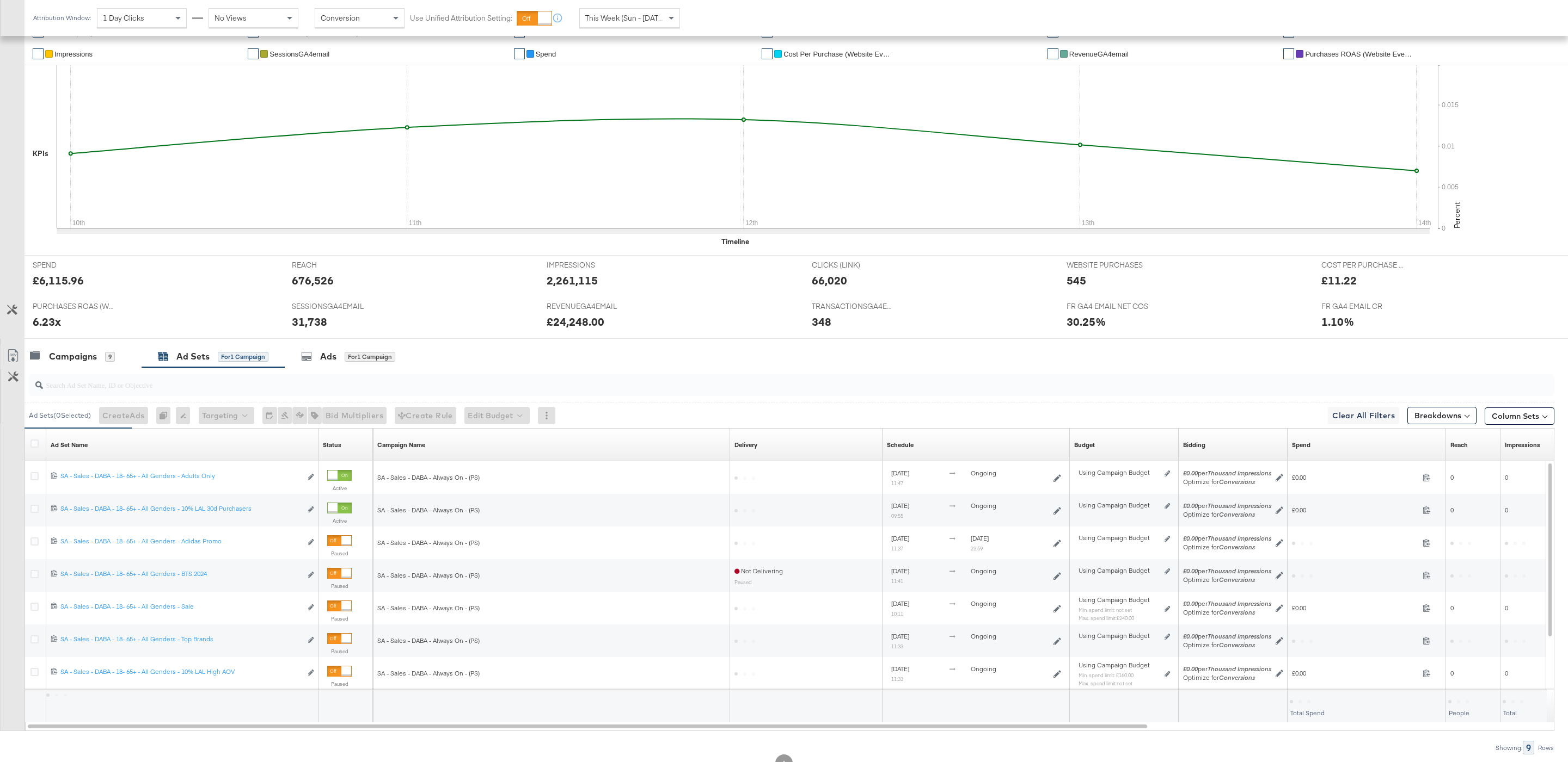
scroll to position [269, 0]
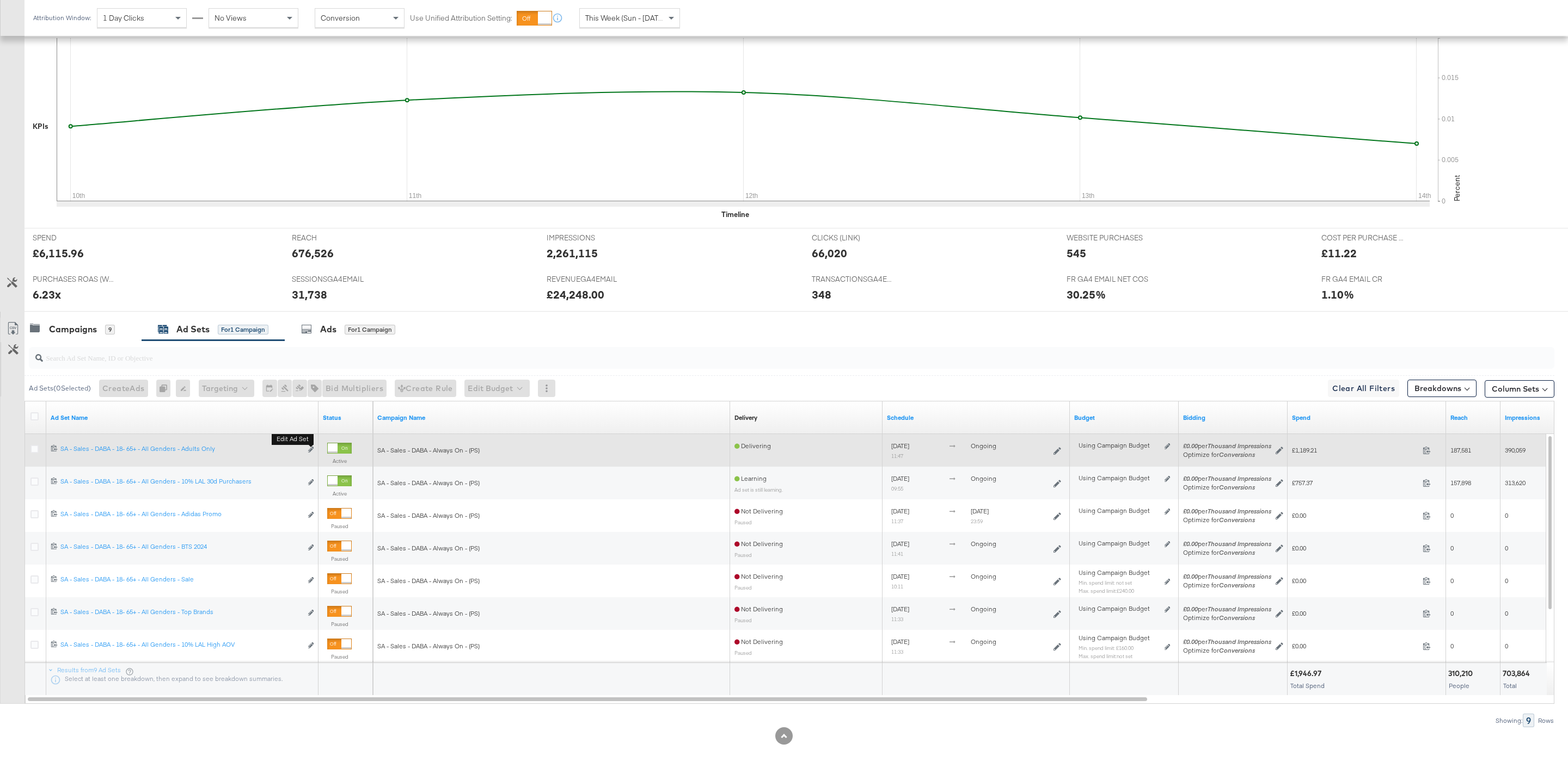
click at [311, 456] on button "Edit ad set" at bounding box center [310, 450] width 6 height 12
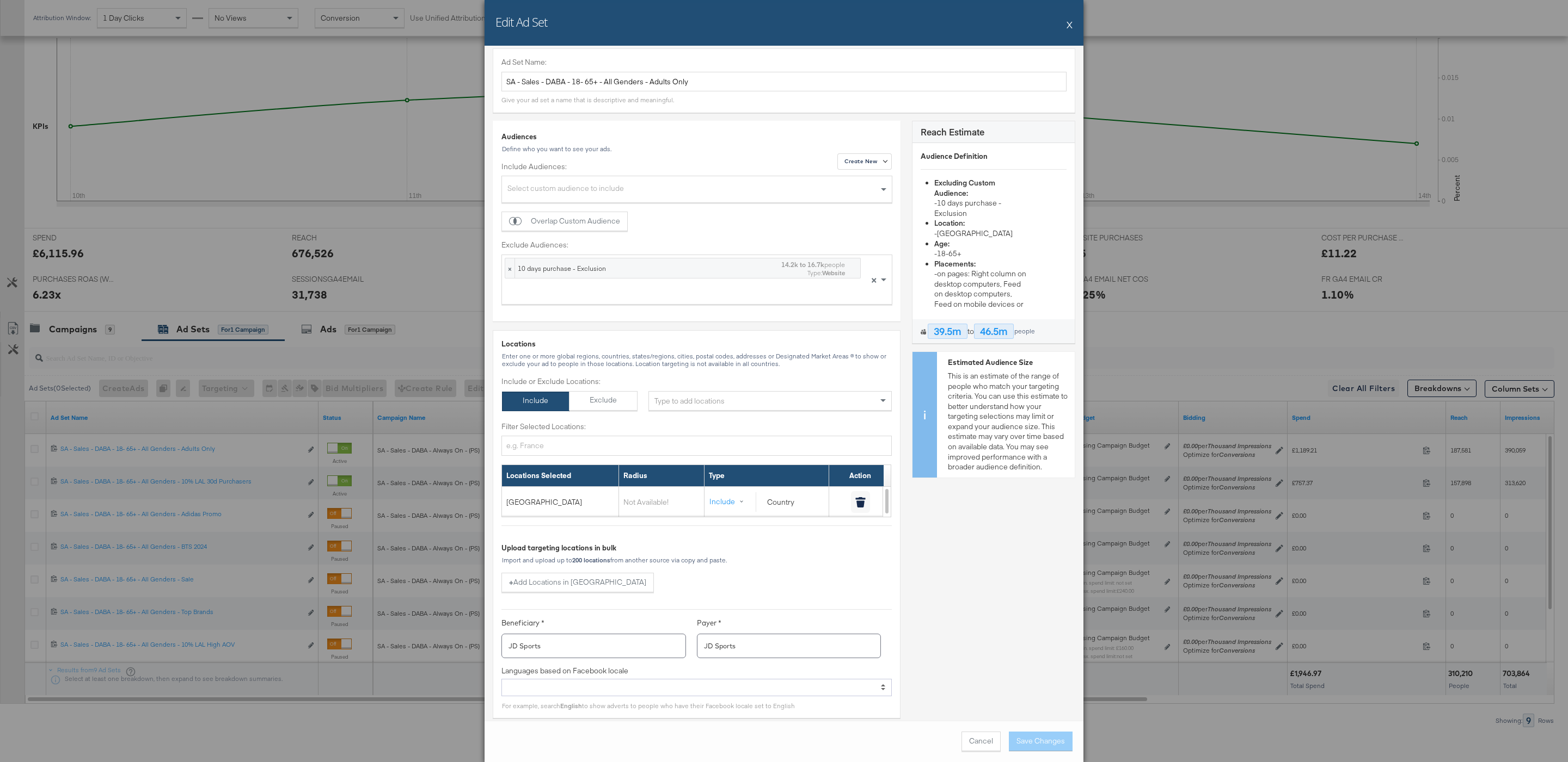
scroll to position [0, 0]
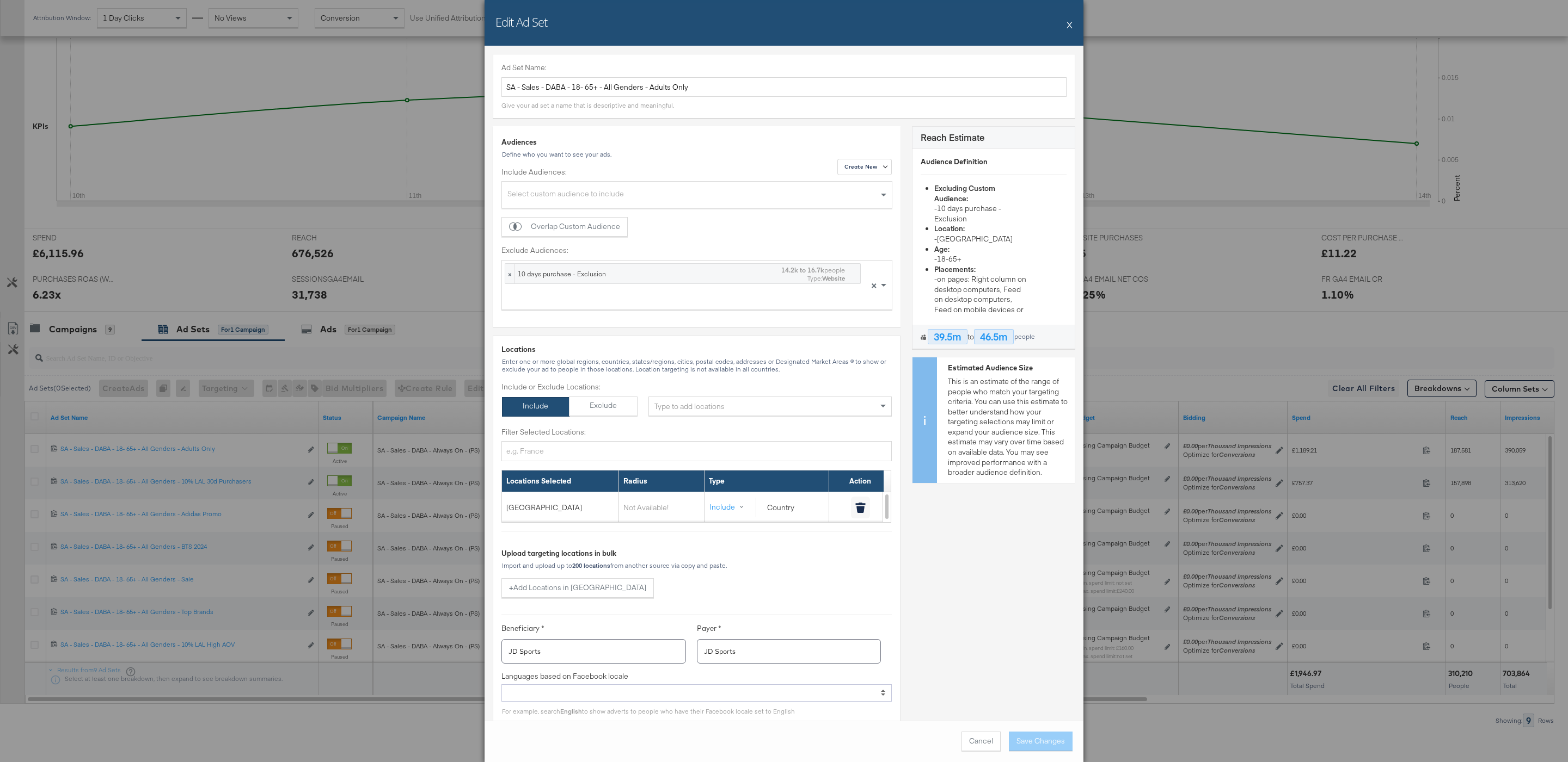
click at [1069, 26] on button "X" at bounding box center [1069, 24] width 6 height 21
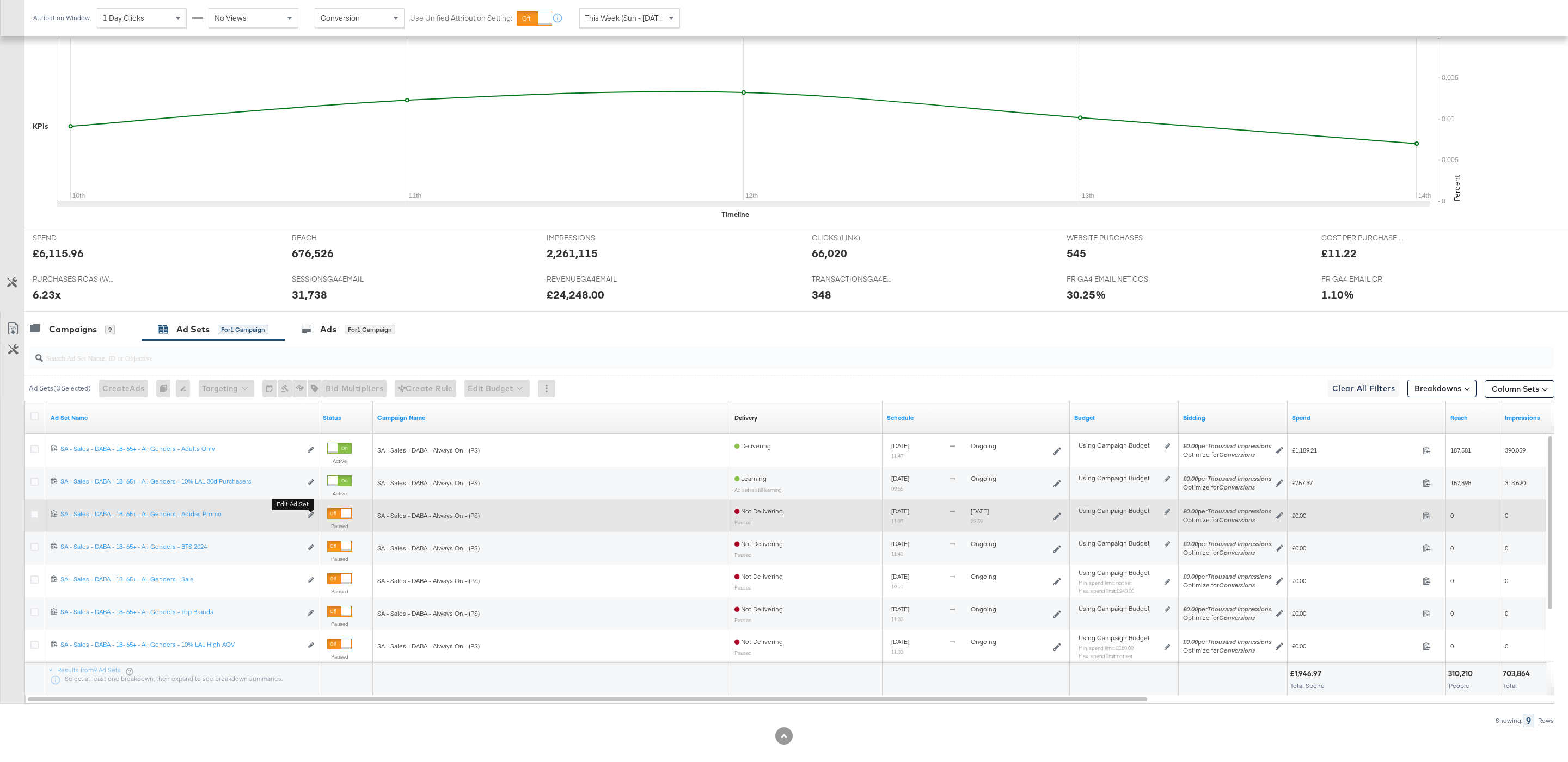
click at [308, 510] on b "Edit ad set" at bounding box center [292, 504] width 42 height 12
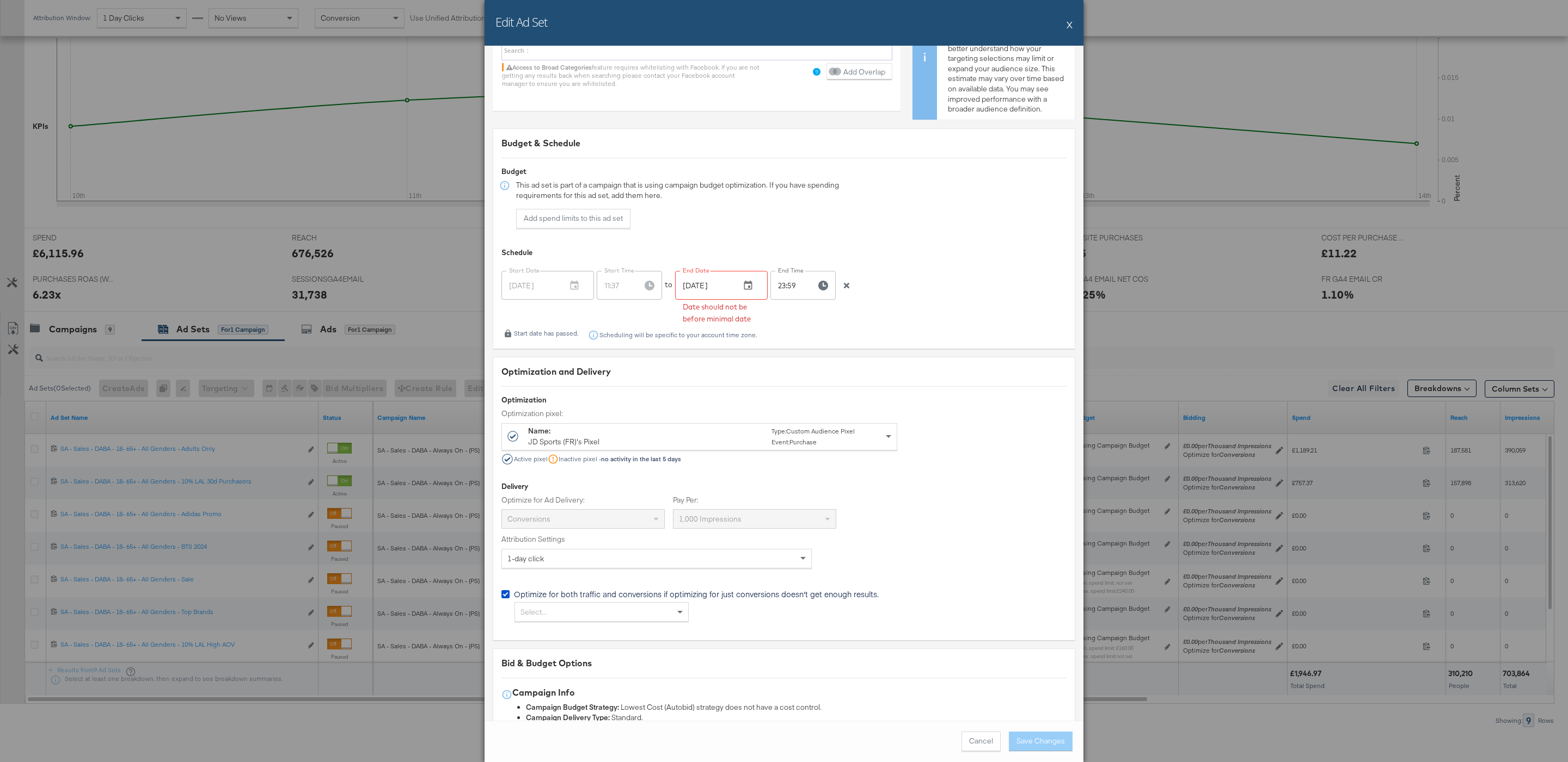
scroll to position [2034, 0]
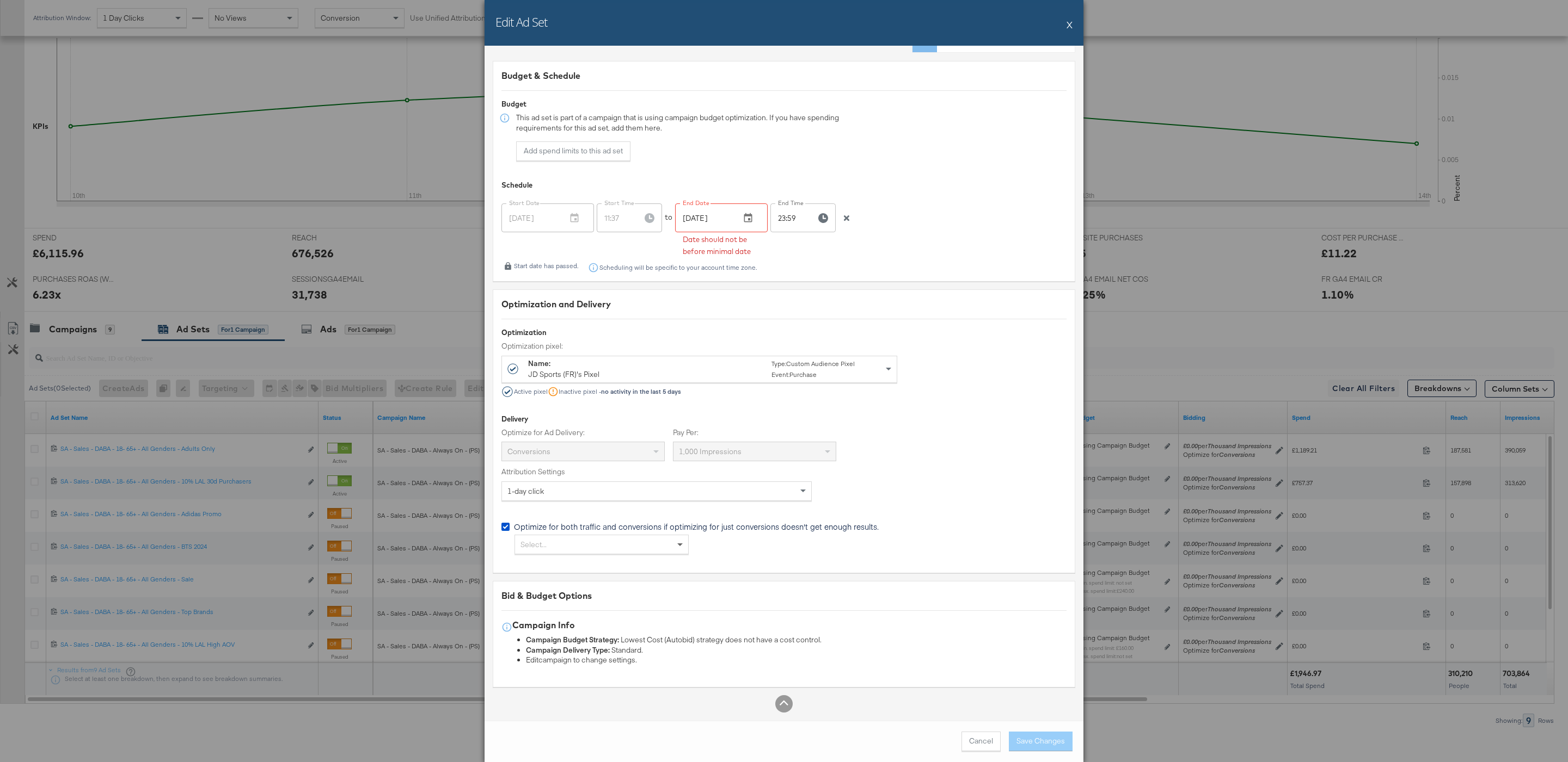
click at [686, 541] on span at bounding box center [680, 544] width 13 height 19
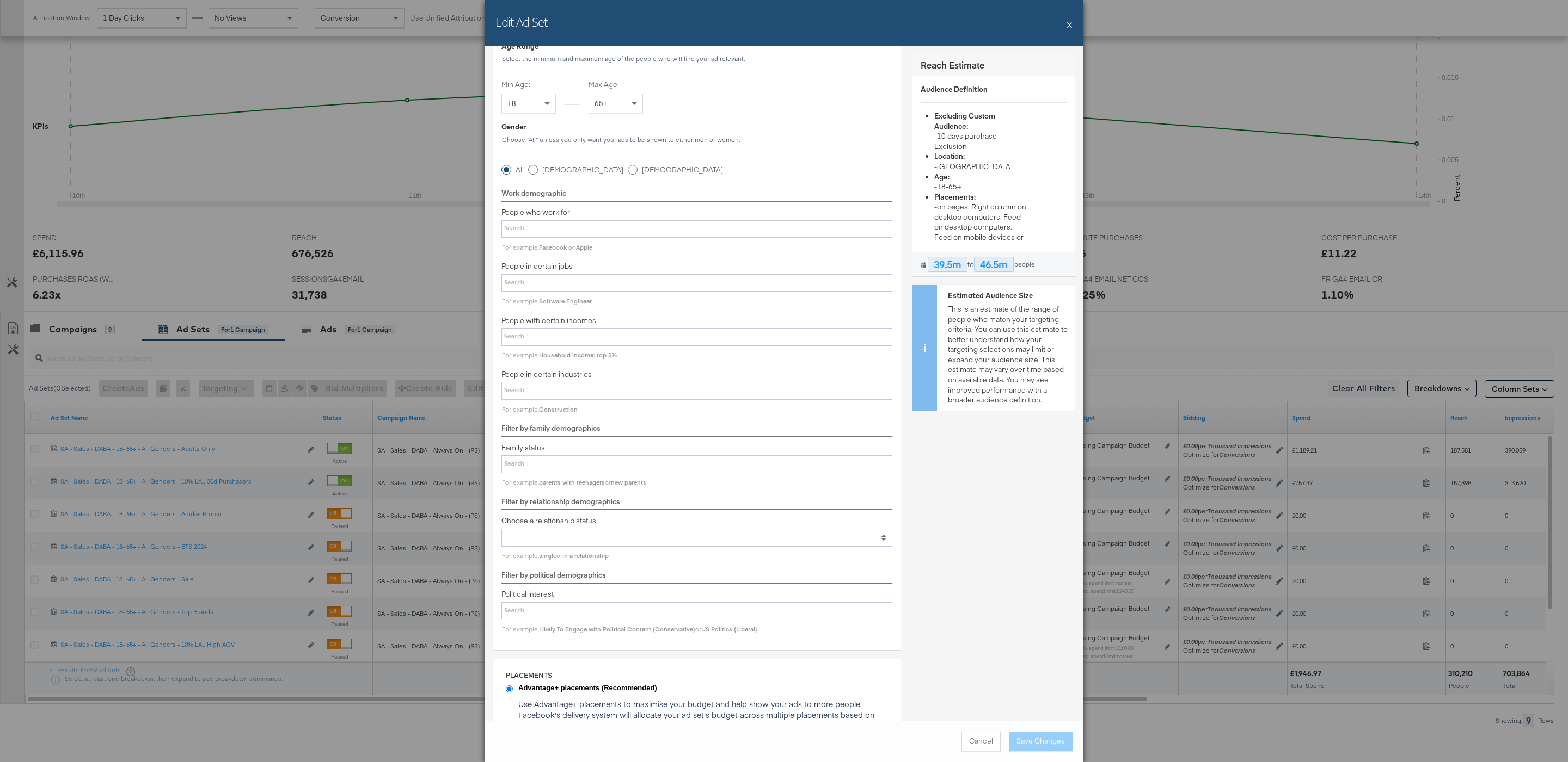
scroll to position [0, 0]
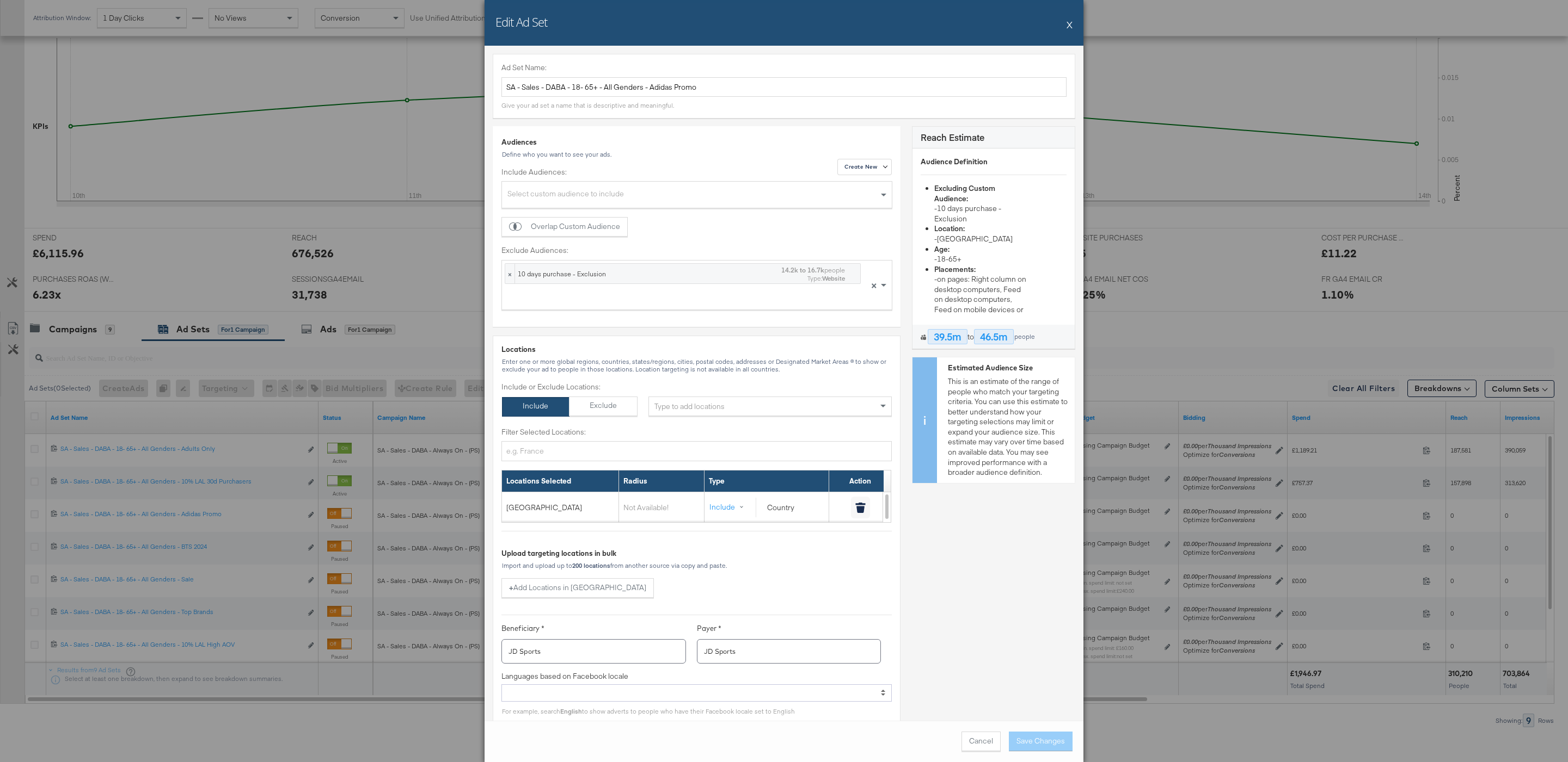
click at [1073, 26] on div "Edit Ad Set X" at bounding box center [784, 22] width 599 height 45
click at [1067, 26] on button "X" at bounding box center [1069, 24] width 6 height 21
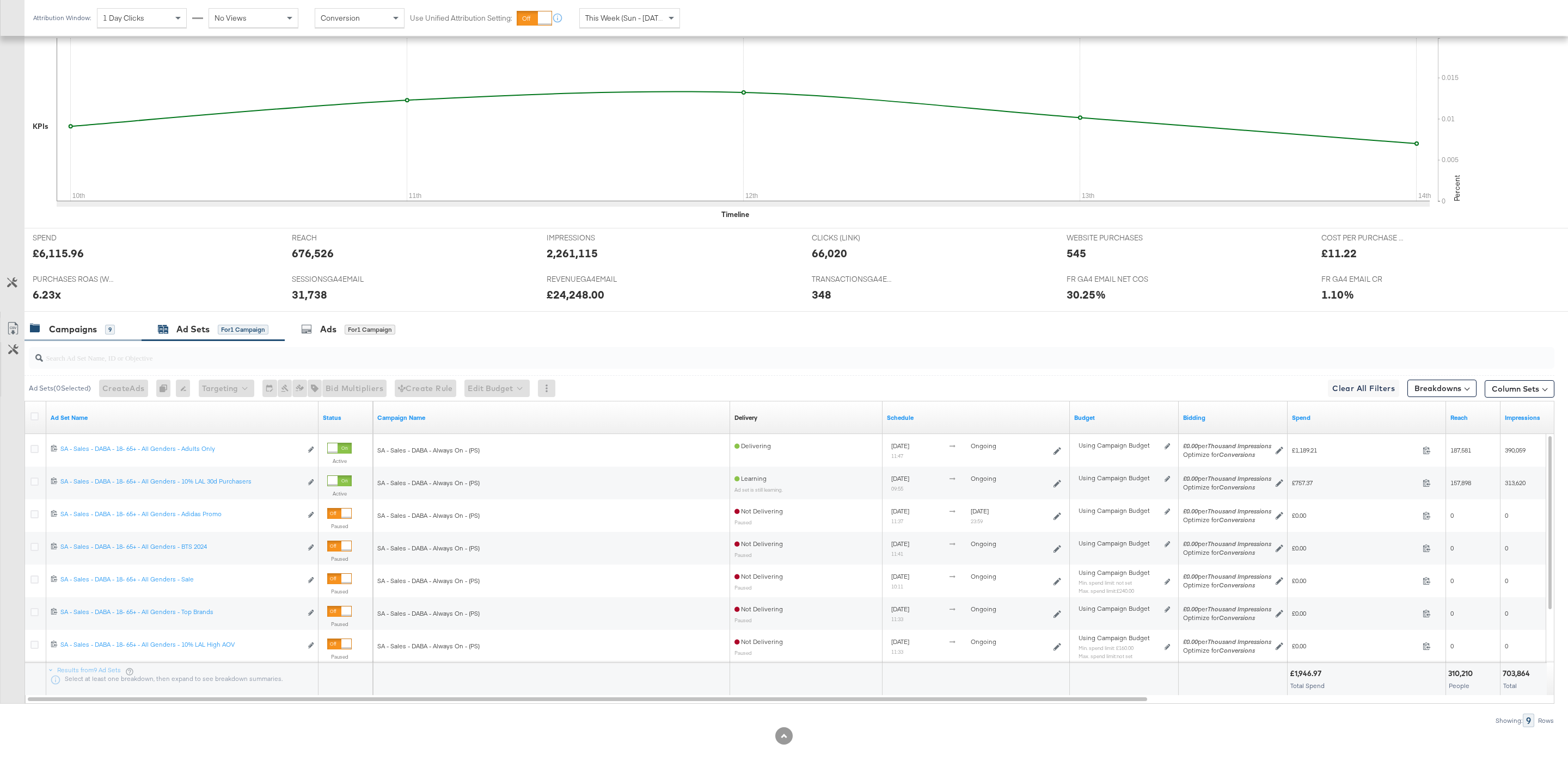
click at [111, 341] on div "Campaigns 9" at bounding box center [84, 329] width 117 height 23
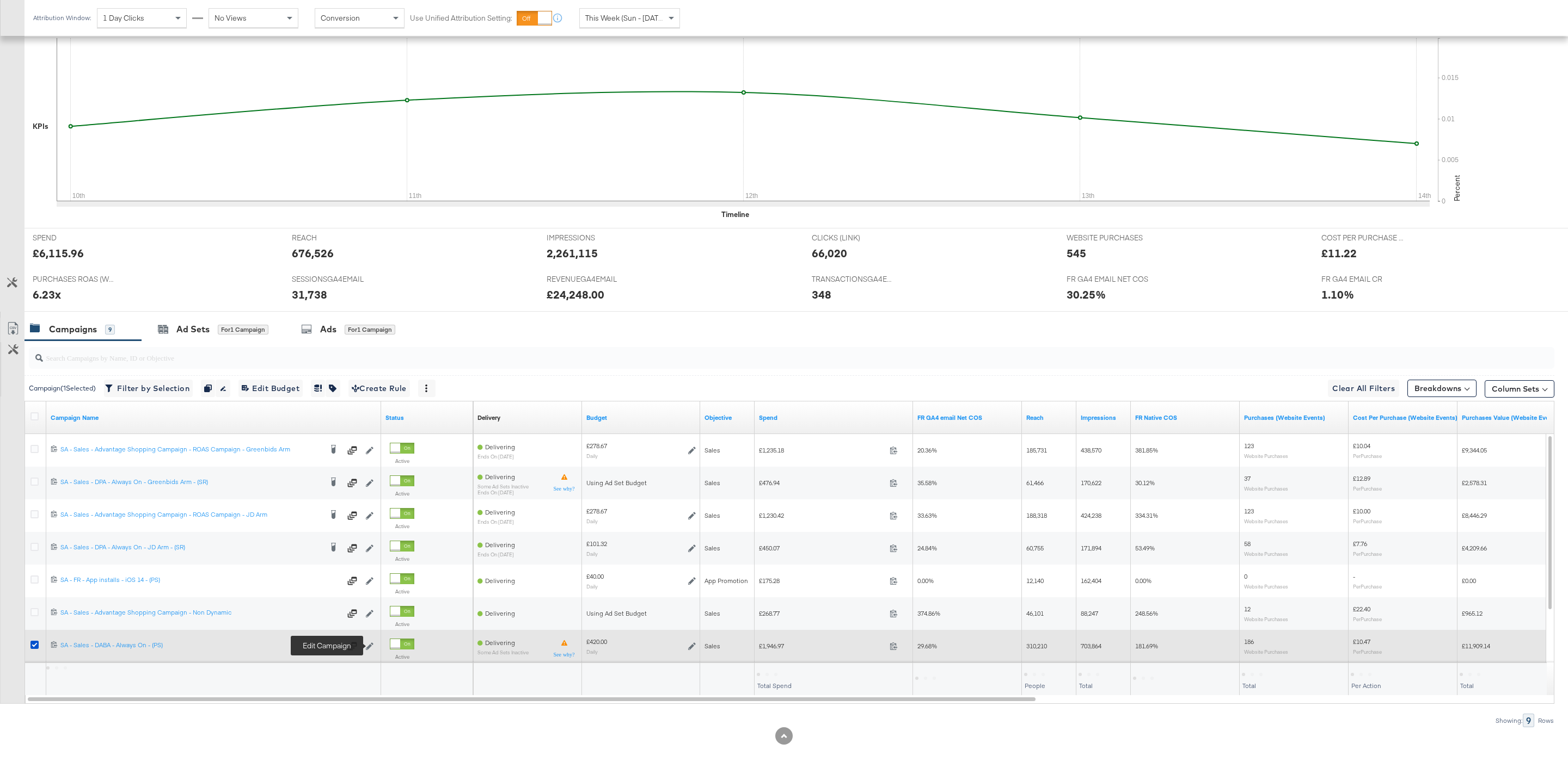
click at [372, 648] on icon at bounding box center [369, 646] width 8 height 8
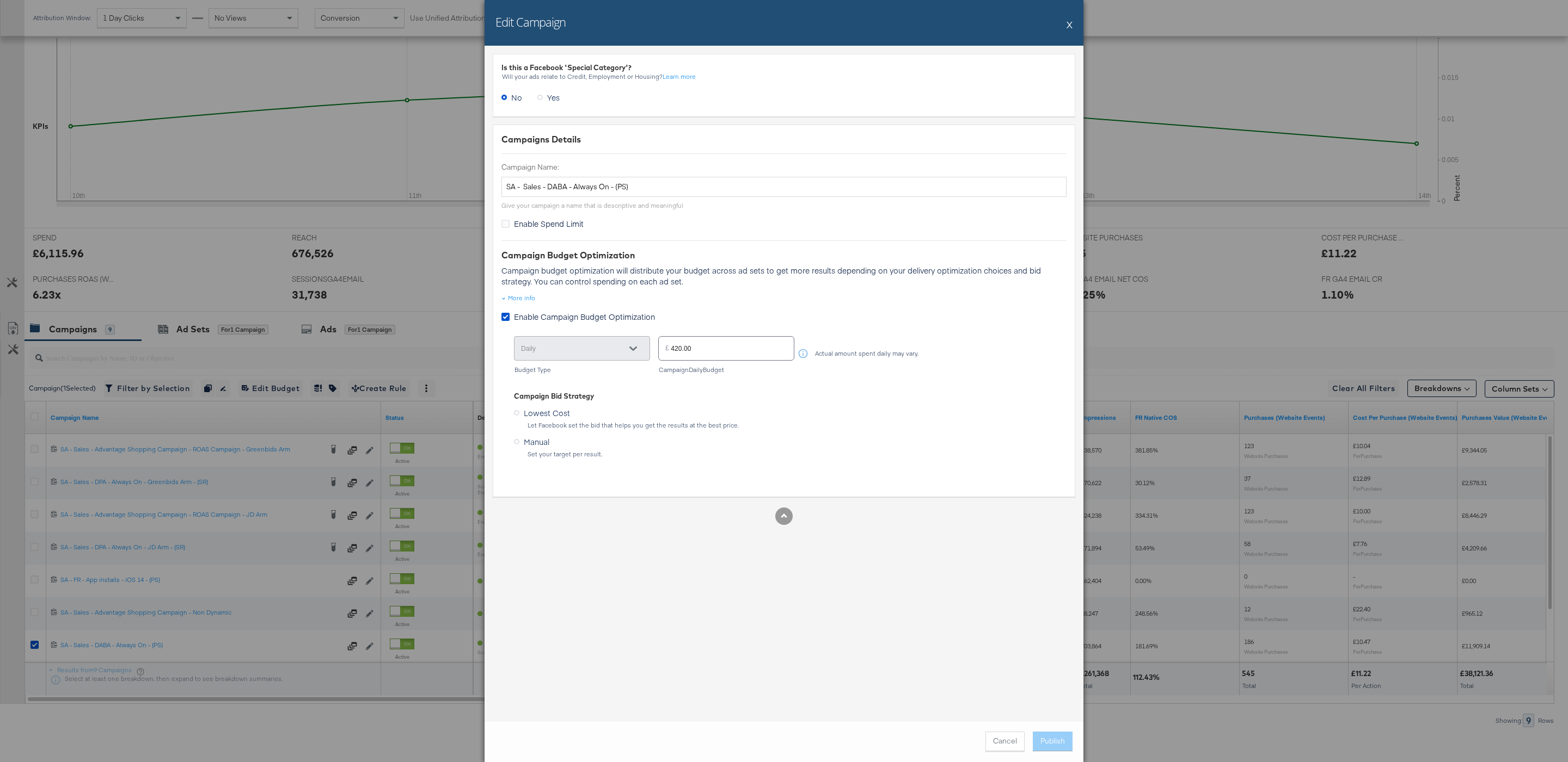
click at [1071, 25] on button "X" at bounding box center [1069, 24] width 6 height 21
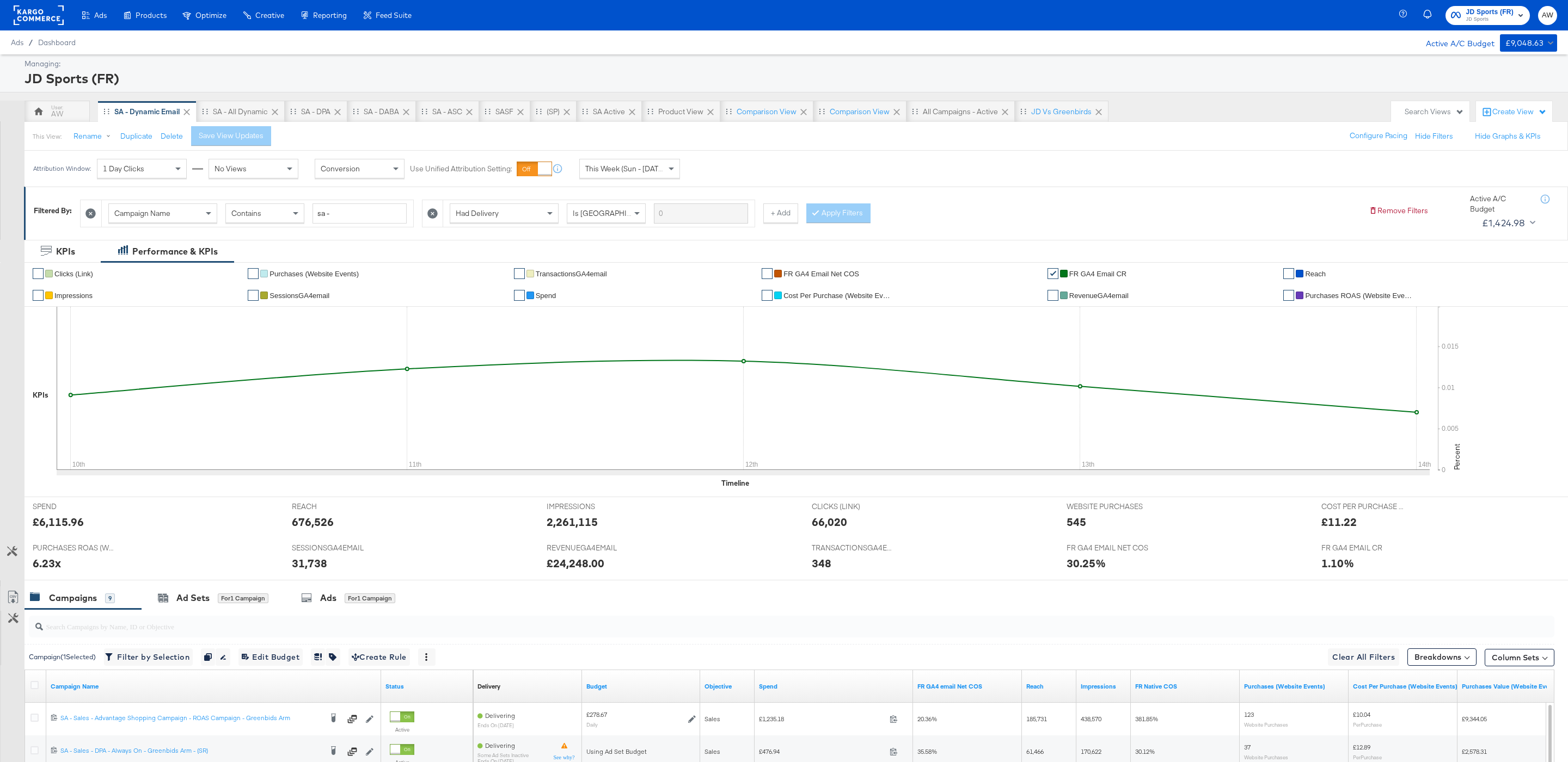
click at [1483, 21] on span "JD Sports" at bounding box center [1490, 20] width 48 height 9
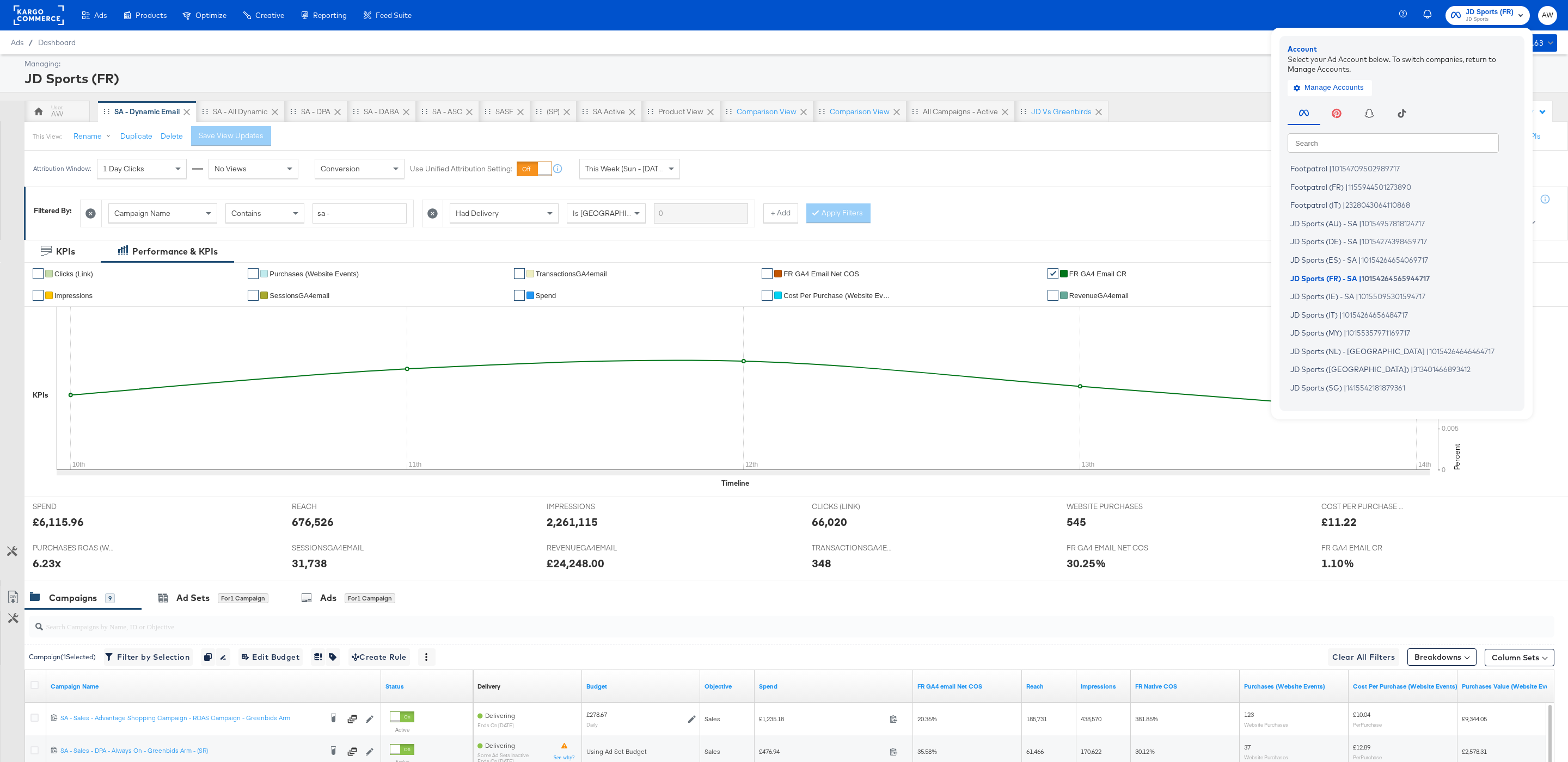
click at [1408, 140] on input "text" at bounding box center [1392, 142] width 211 height 20
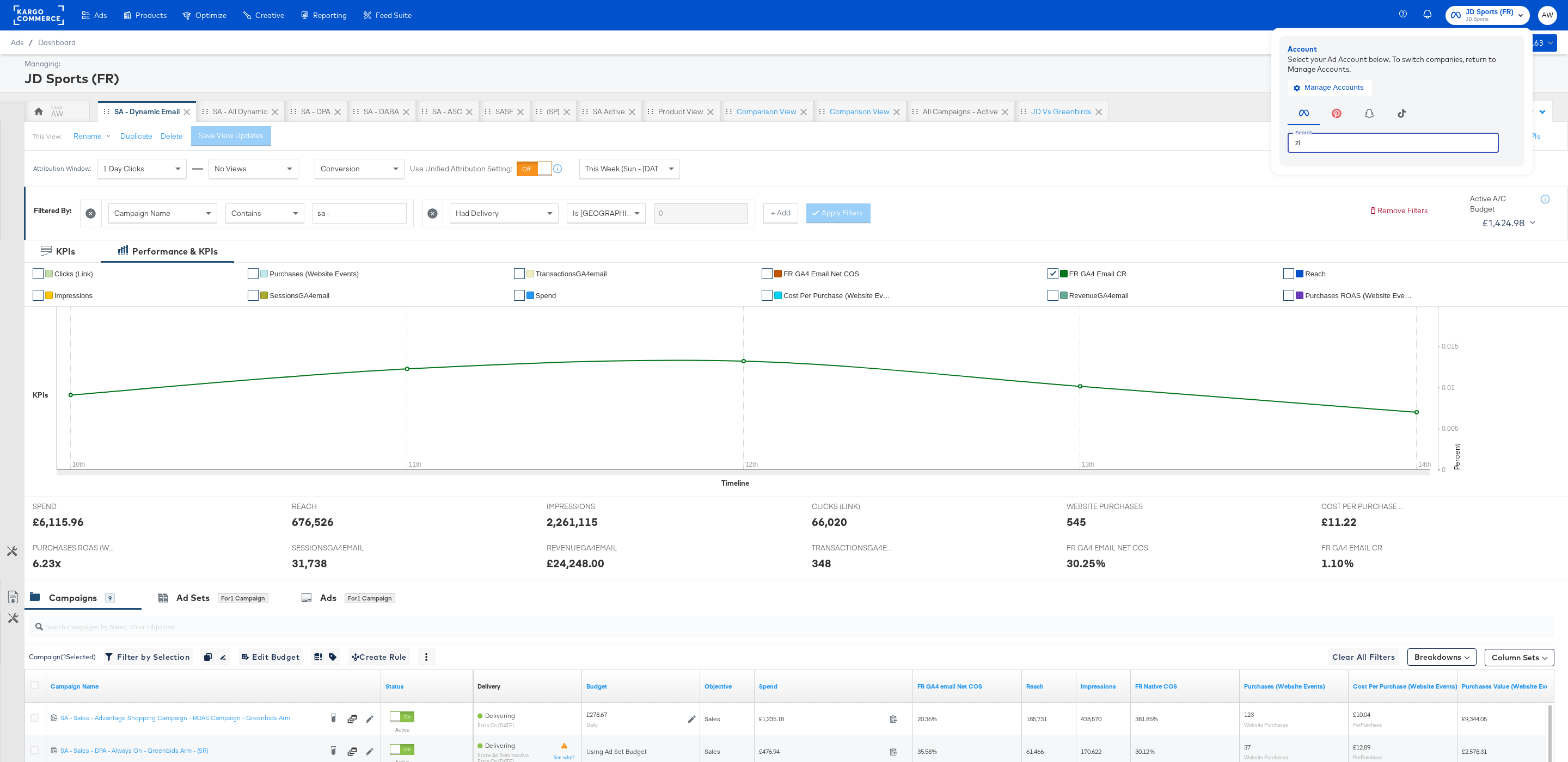
type input "z"
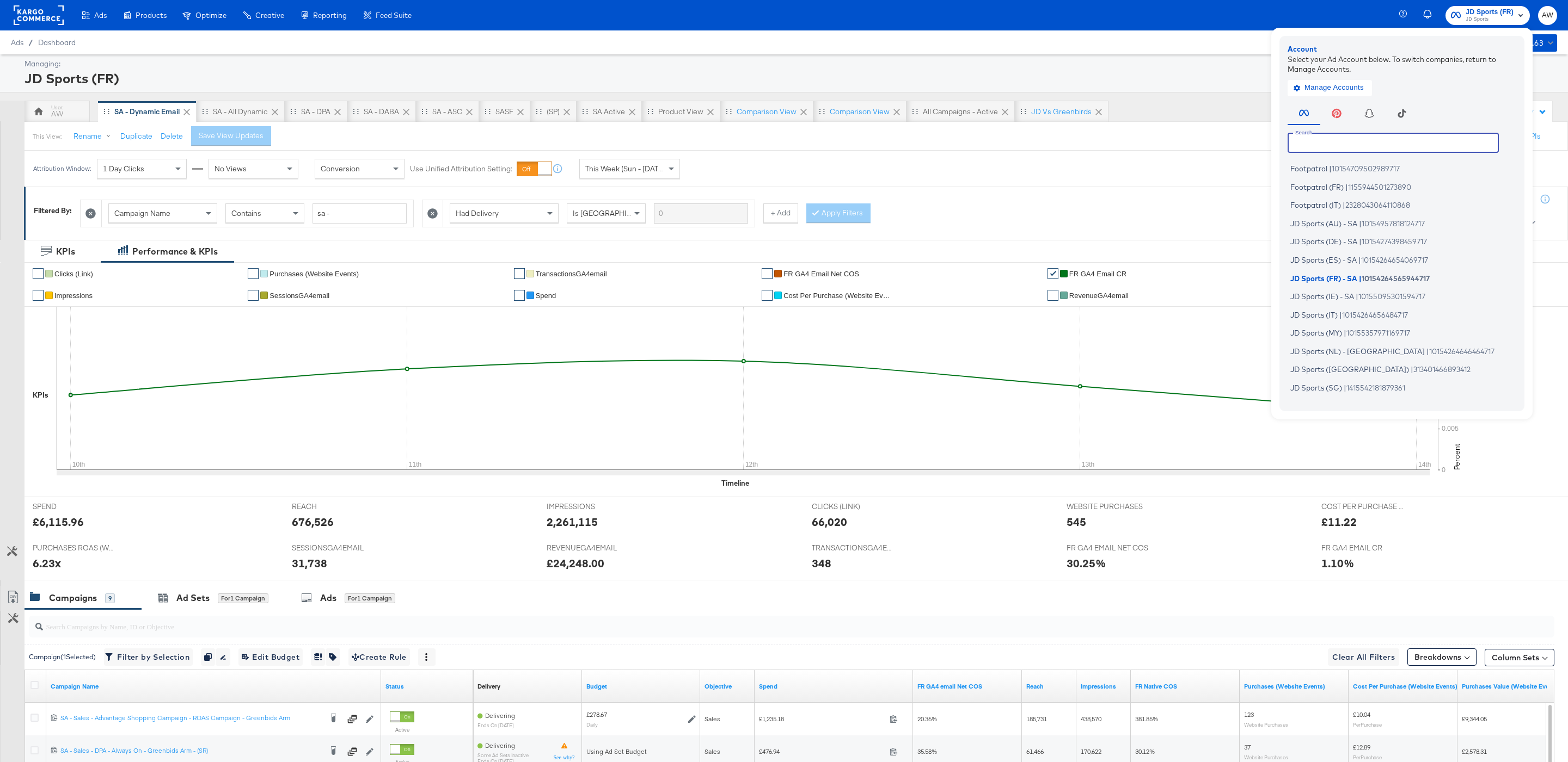
type input "a"
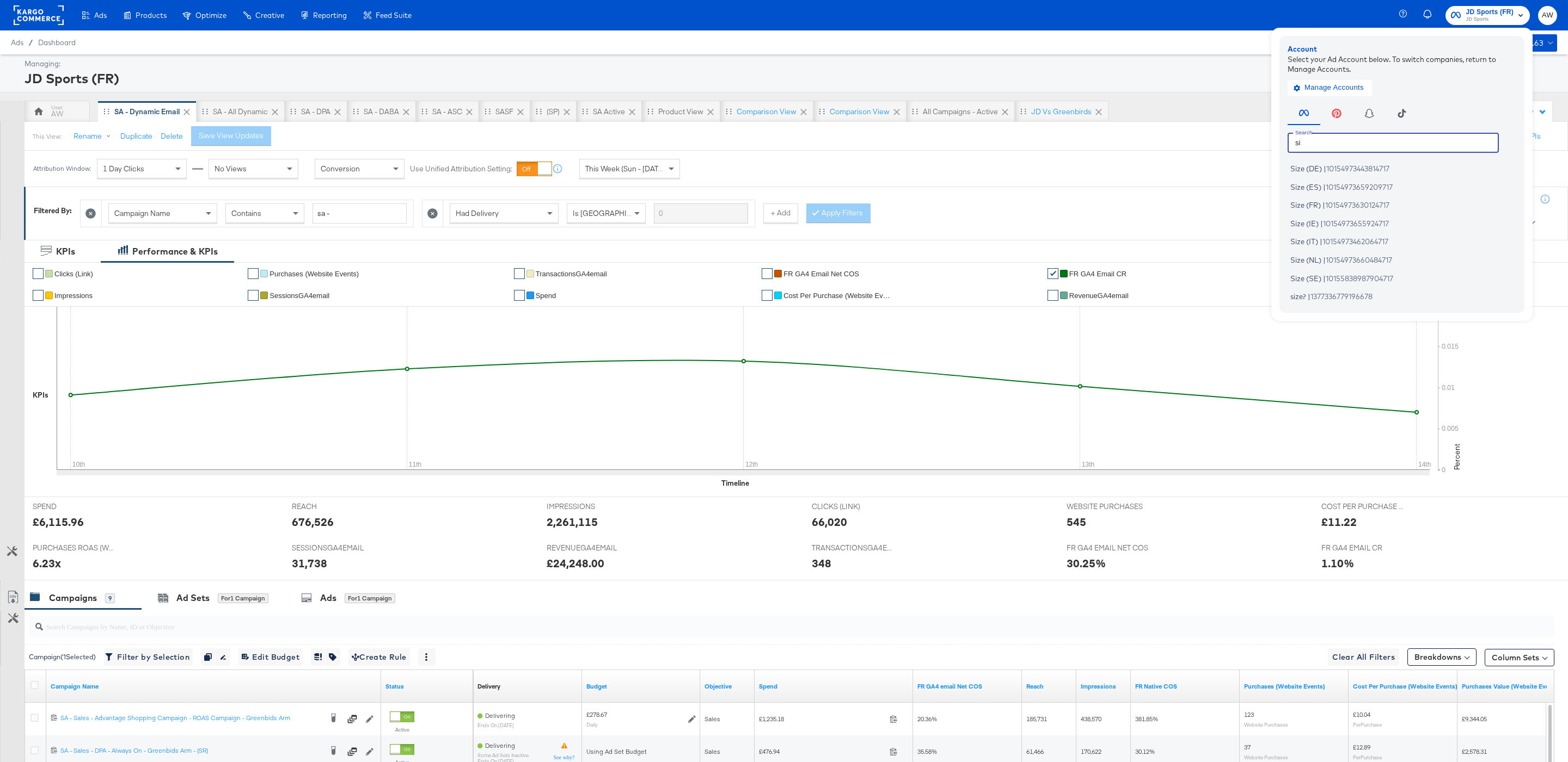
type input "s"
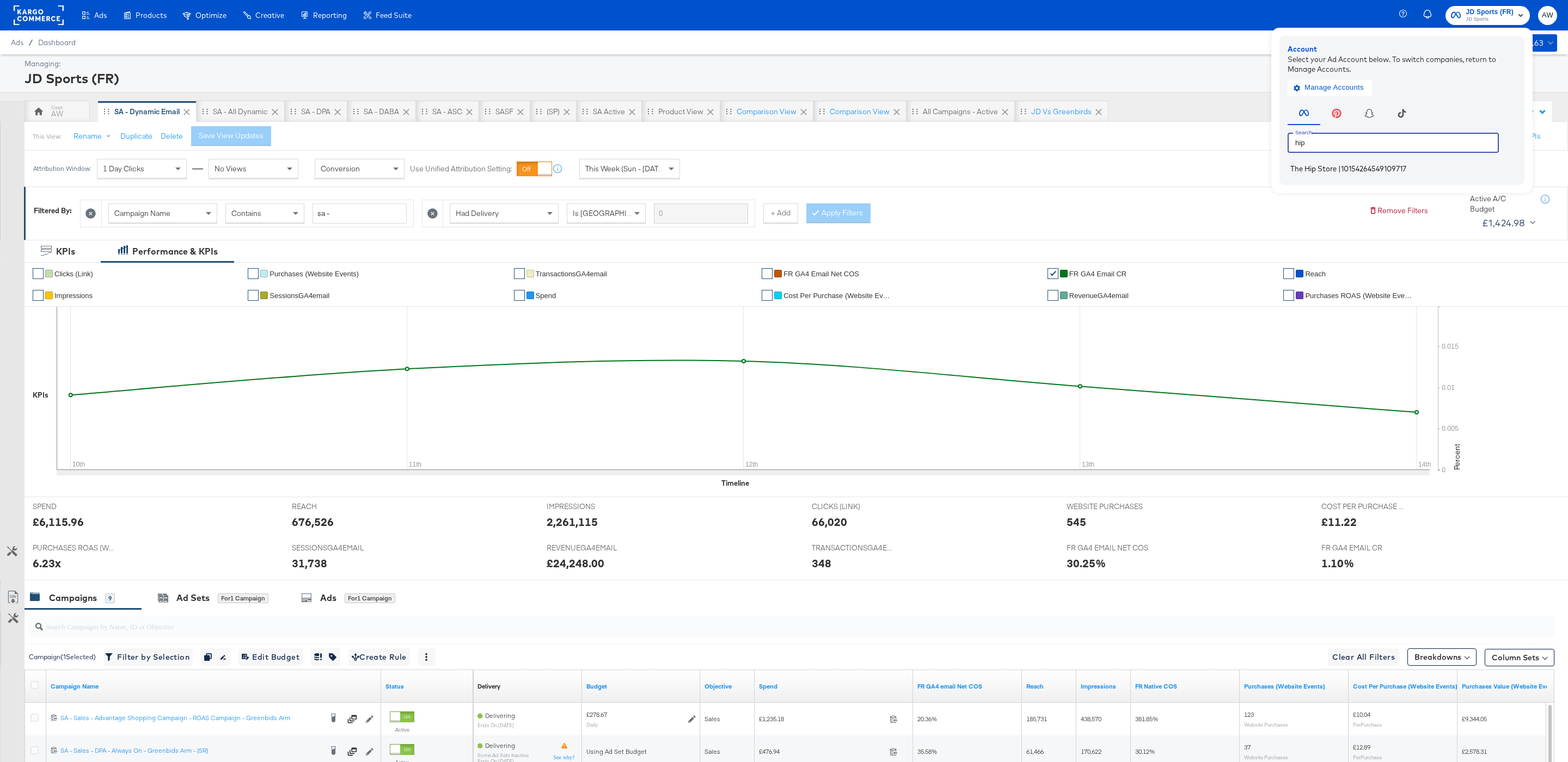
type input "hip"
click at [1374, 167] on span "10154264549109717" at bounding box center [1372, 169] width 65 height 9
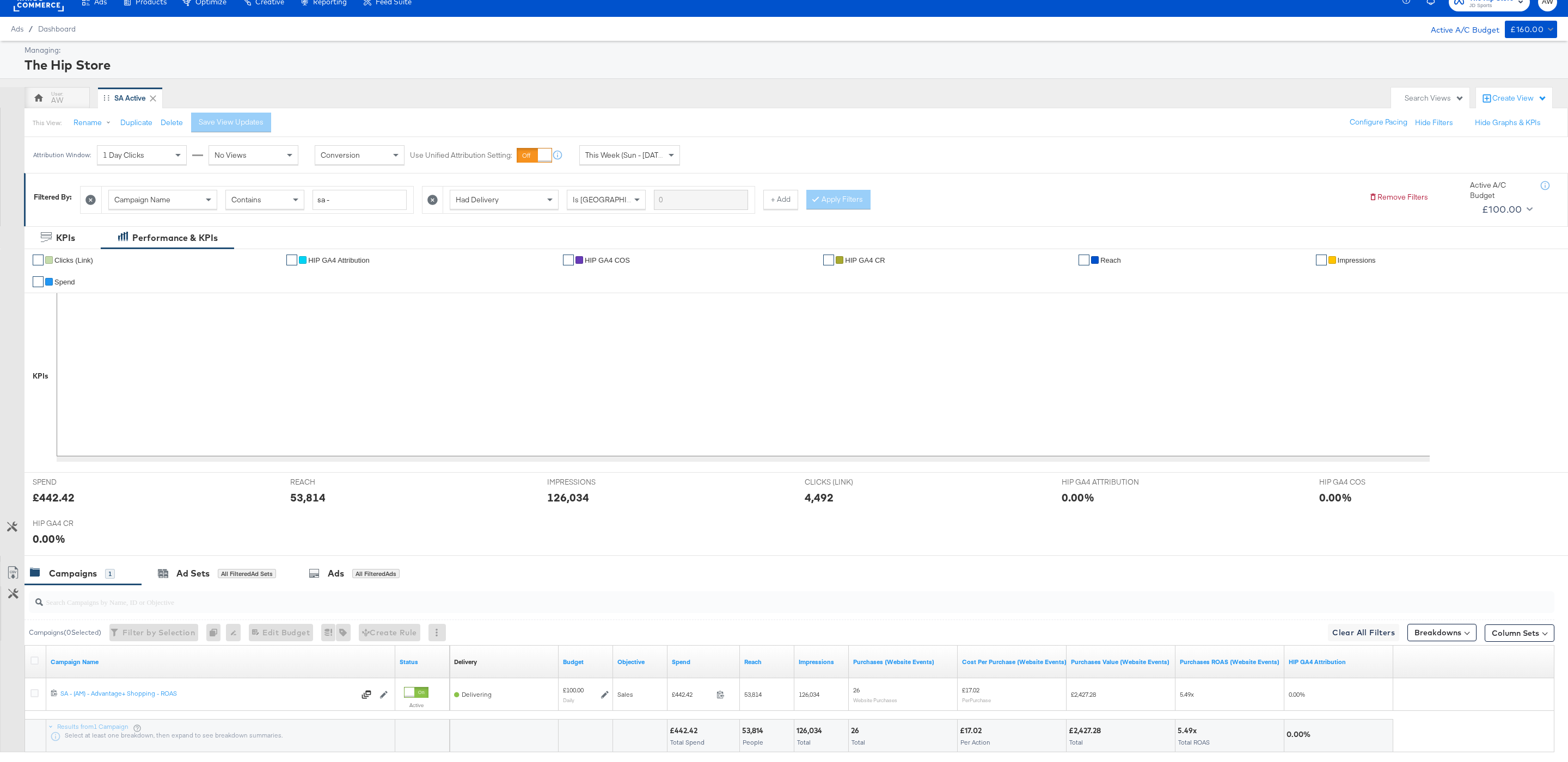
scroll to position [78, 0]
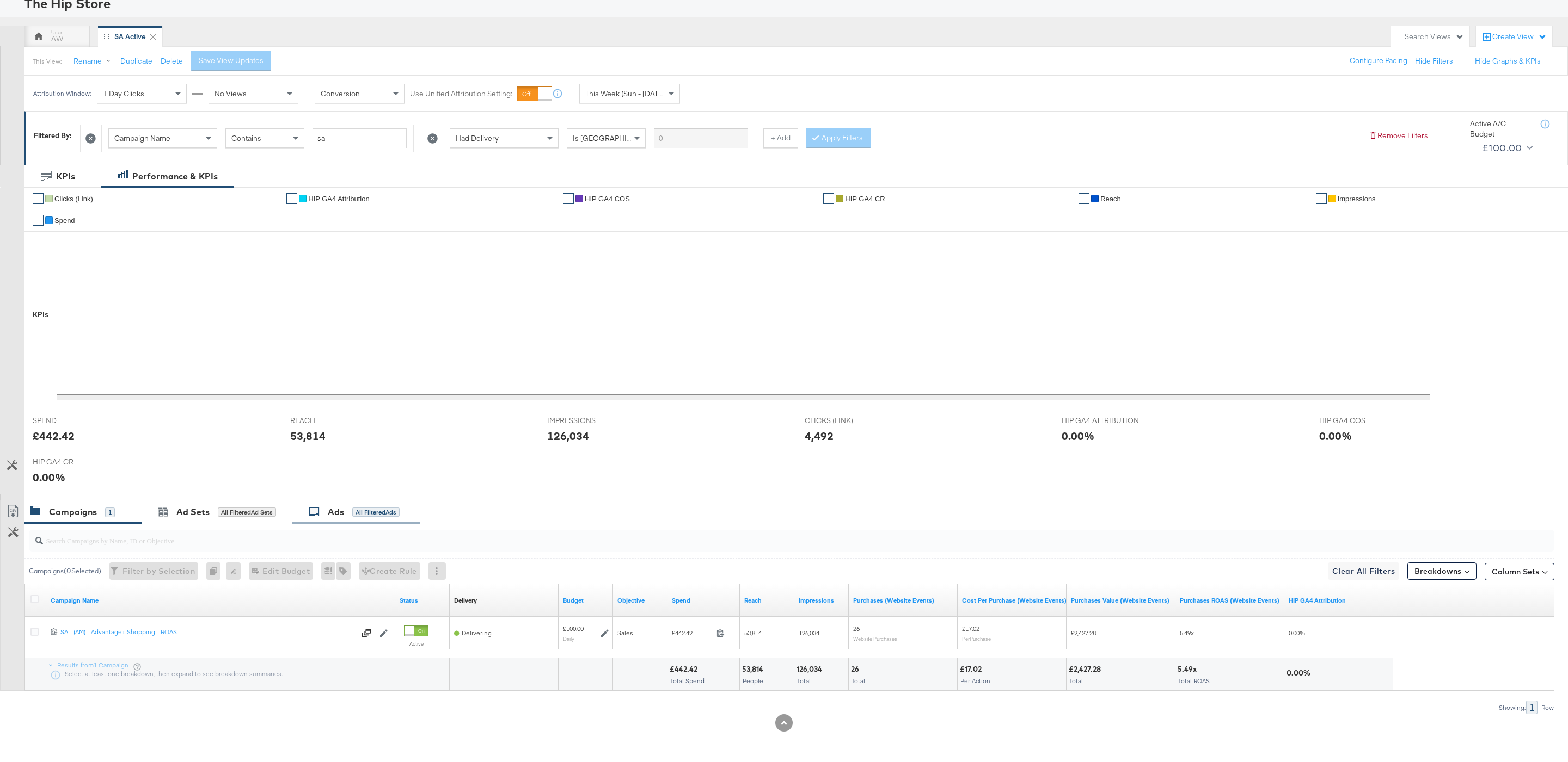
click at [342, 511] on div "Ads" at bounding box center [335, 512] width 16 height 12
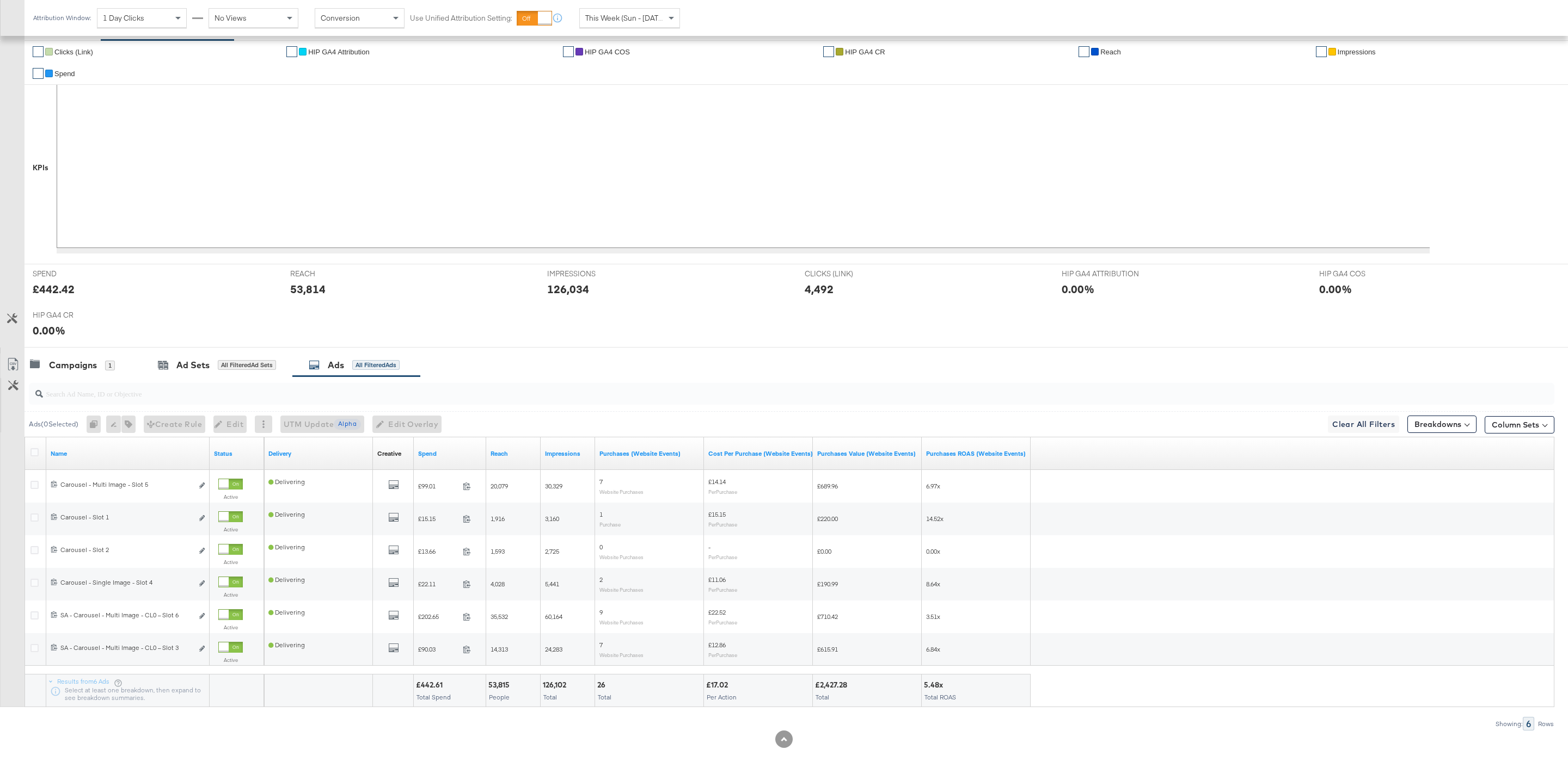
scroll to position [242, 0]
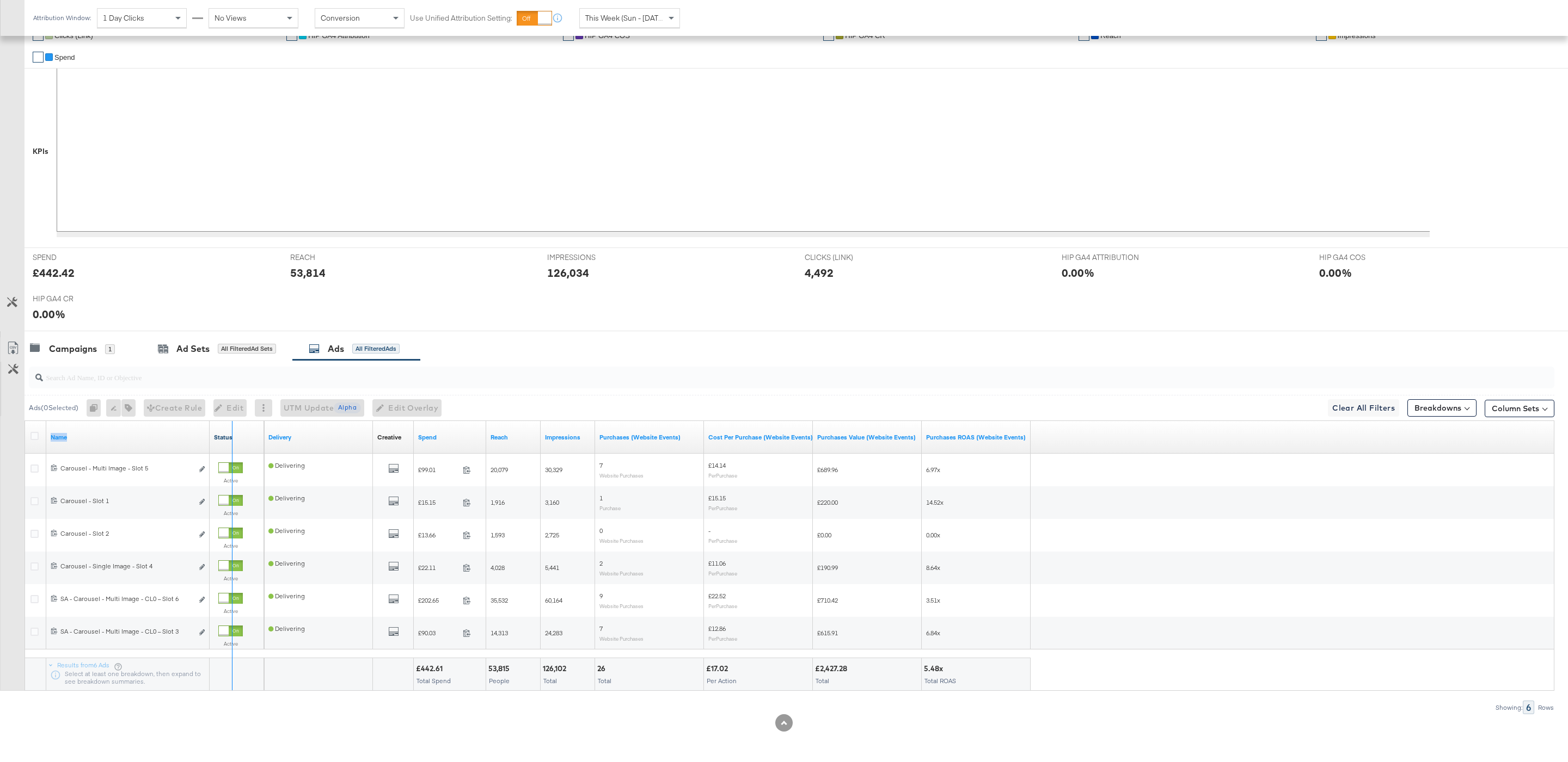
drag, startPoint x: 205, startPoint y: 433, endPoint x: 254, endPoint y: 433, distance: 49.0
click at [254, 433] on div "Name Status" at bounding box center [144, 437] width 239 height 33
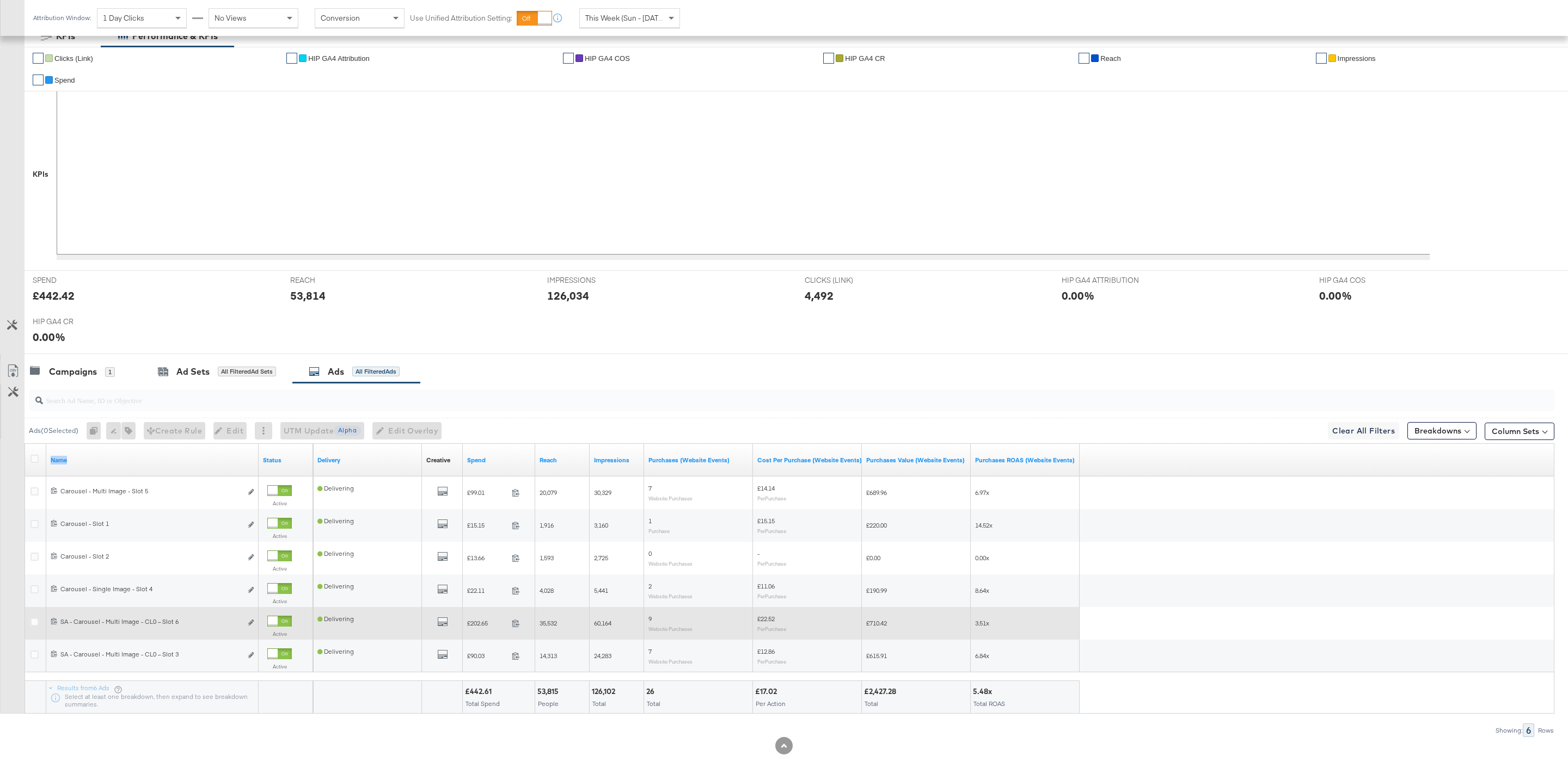
scroll to position [210, 0]
